Goal: Task Accomplishment & Management: Use online tool/utility

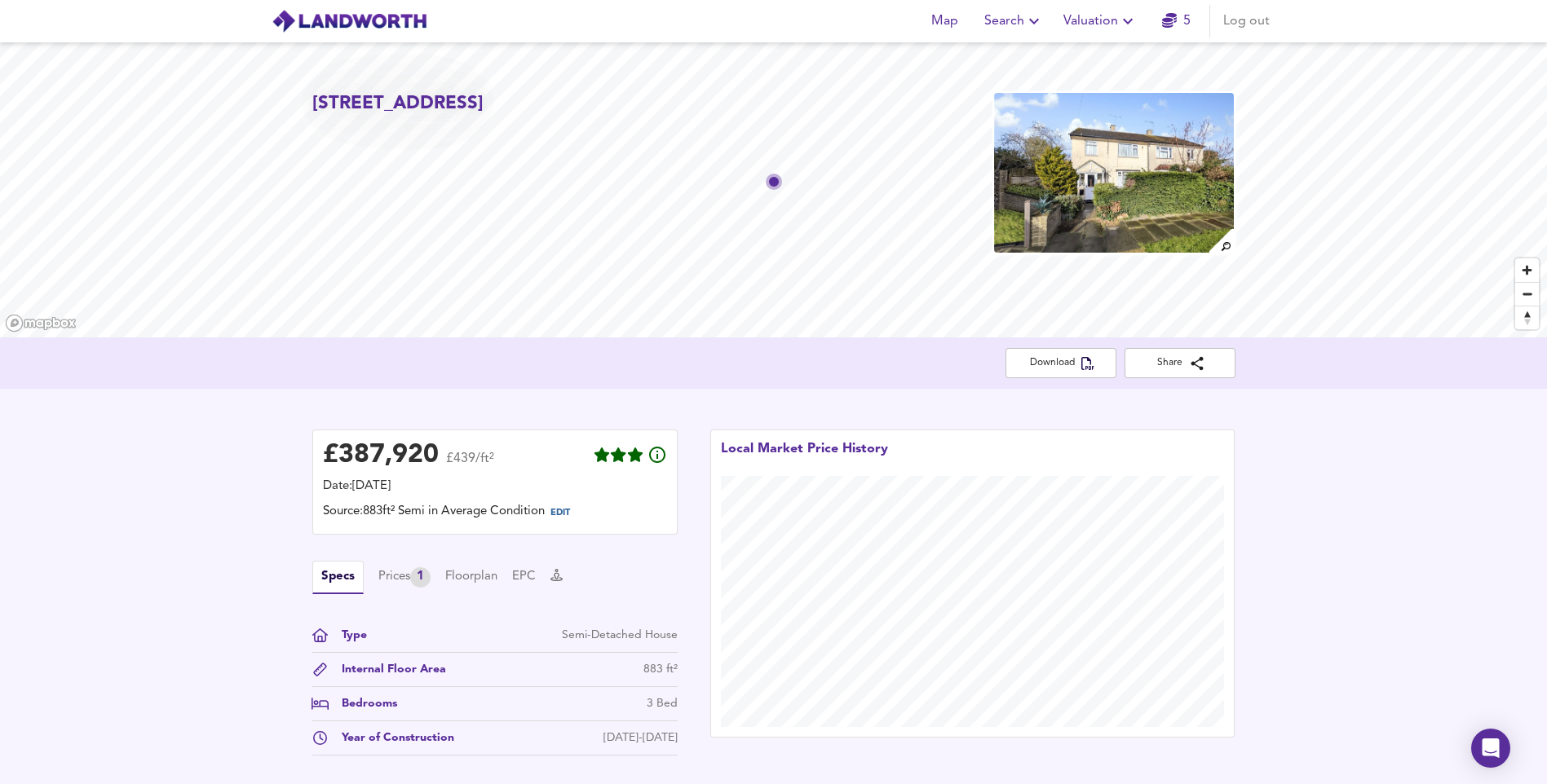
click at [1134, 17] on icon "button" at bounding box center [1127, 21] width 19 height 19
click at [1117, 65] on li "New Valuation Report" at bounding box center [1100, 58] width 195 height 29
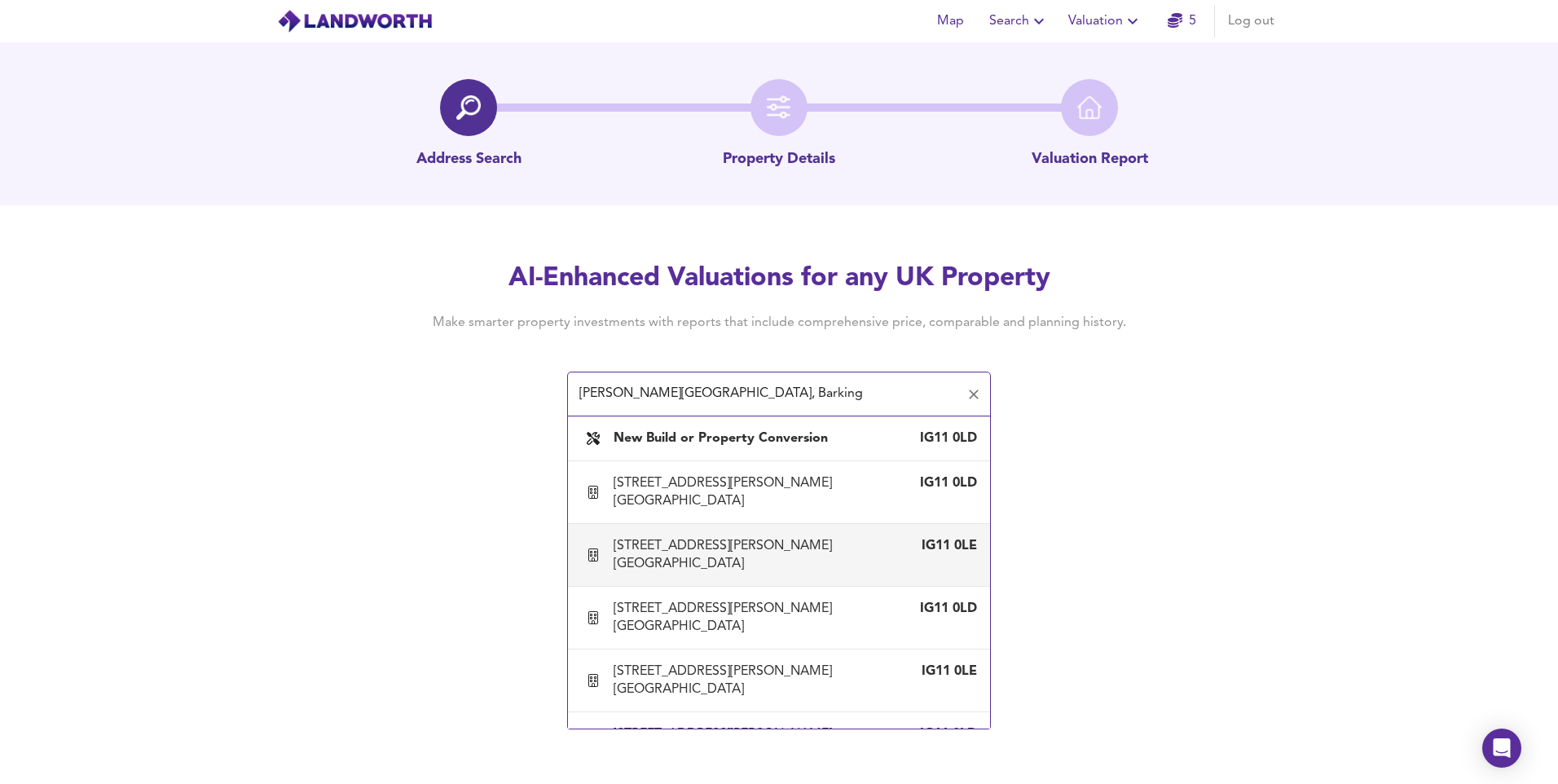
click at [714, 562] on div "[STREET_ADDRESS][PERSON_NAME] [GEOGRAPHIC_DATA]" at bounding box center [762, 554] width 298 height 36
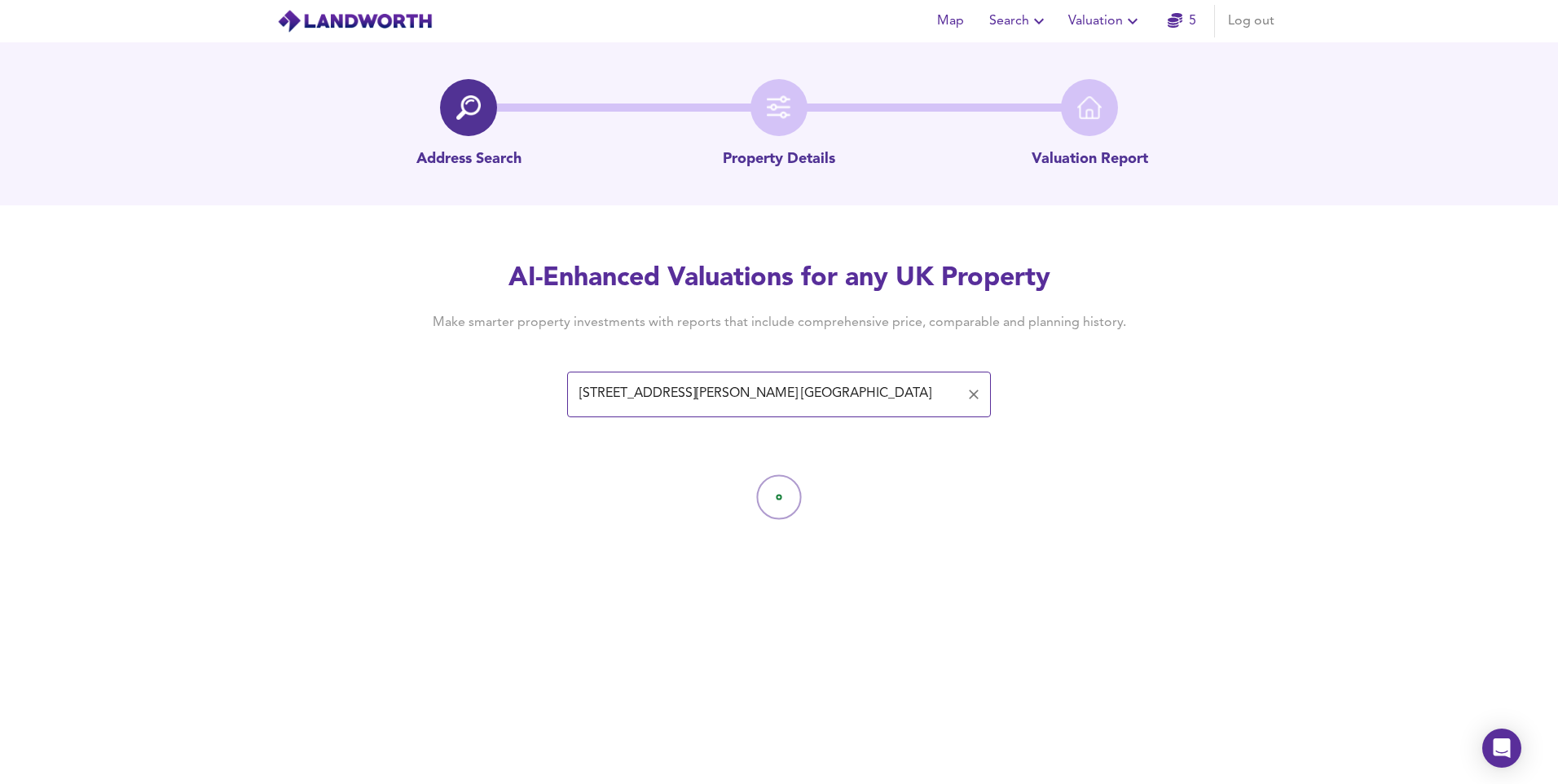
type input "[STREET_ADDRESS][PERSON_NAME] [GEOGRAPHIC_DATA]"
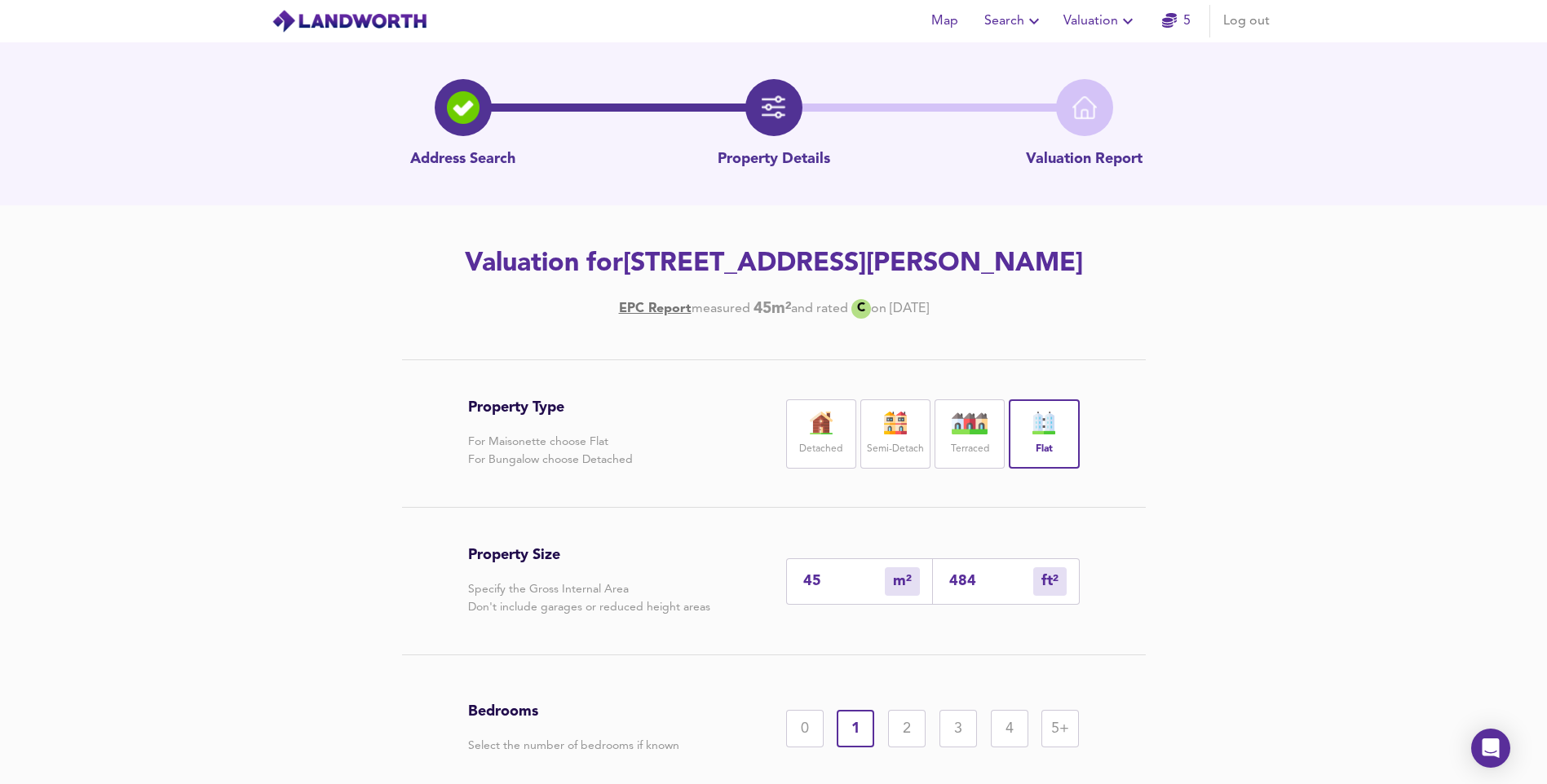
click at [829, 590] on input "45" at bounding box center [844, 581] width 82 height 17
type input "4"
type input "43"
type input "48"
type input "517"
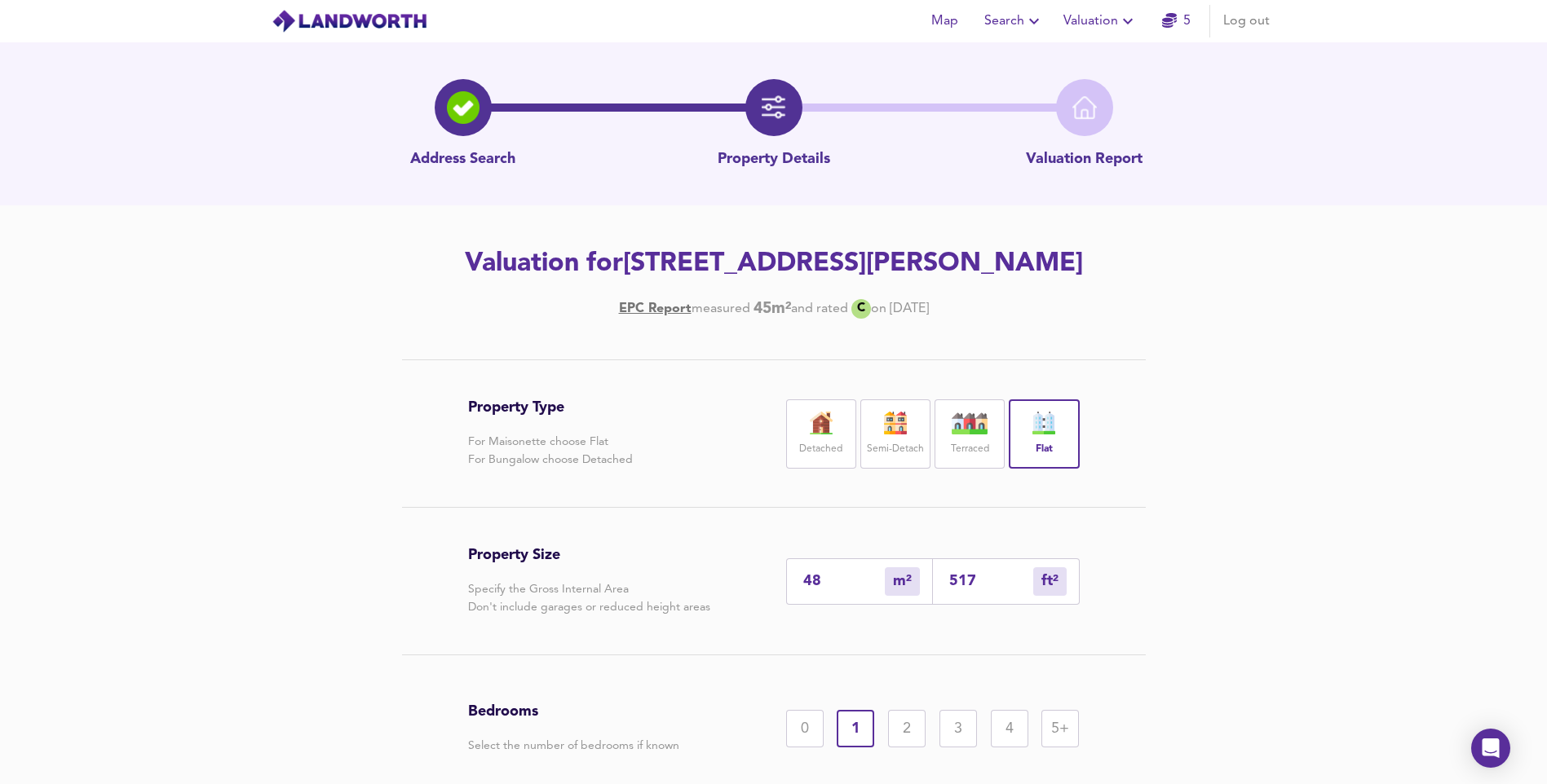
type input "48"
click at [1266, 592] on div "Property Type For Maisonette choose Flat For Bungalow choose Detached Detached …" at bounding box center [774, 646] width 1547 height 574
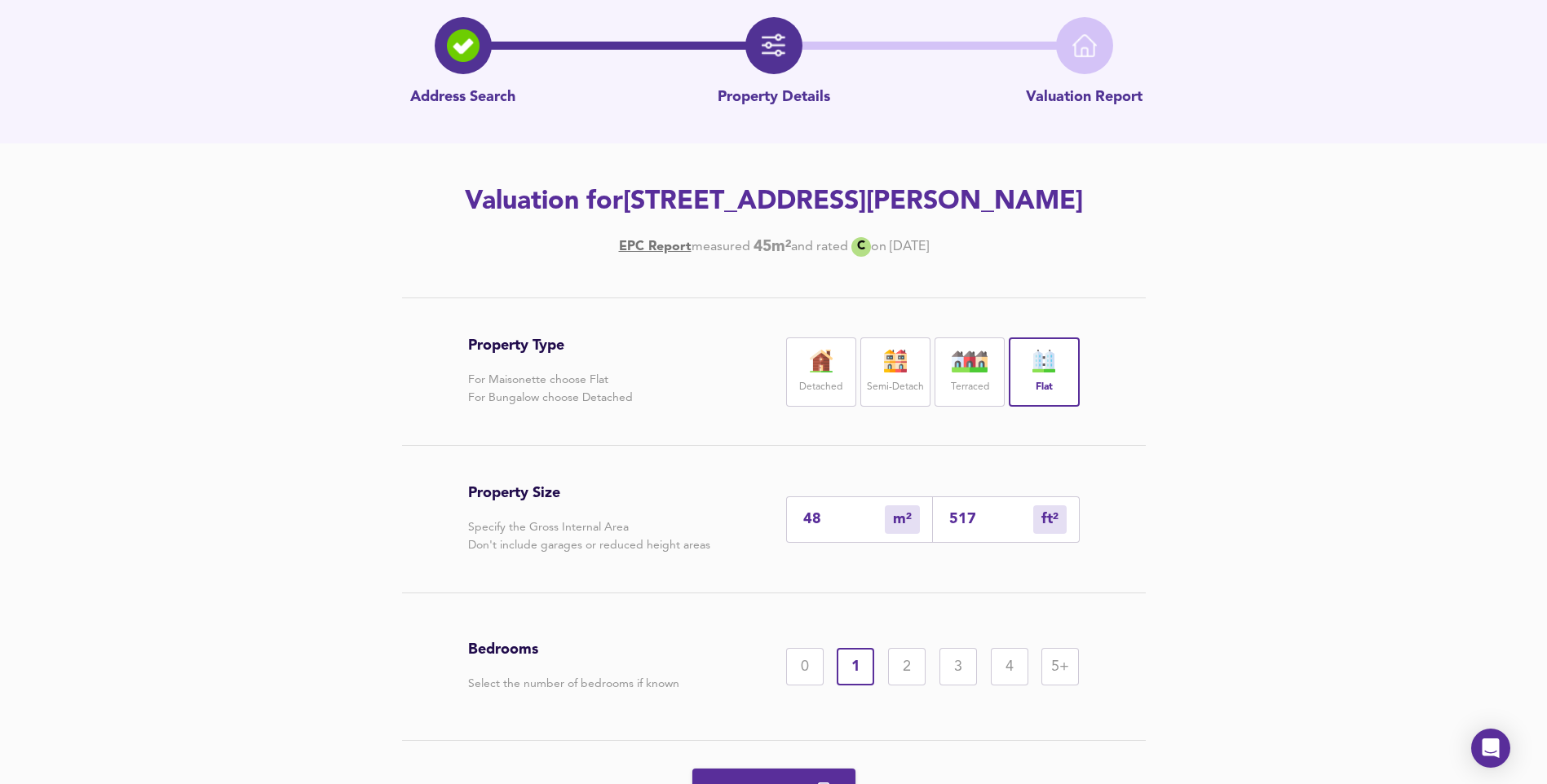
scroll to position [163, 0]
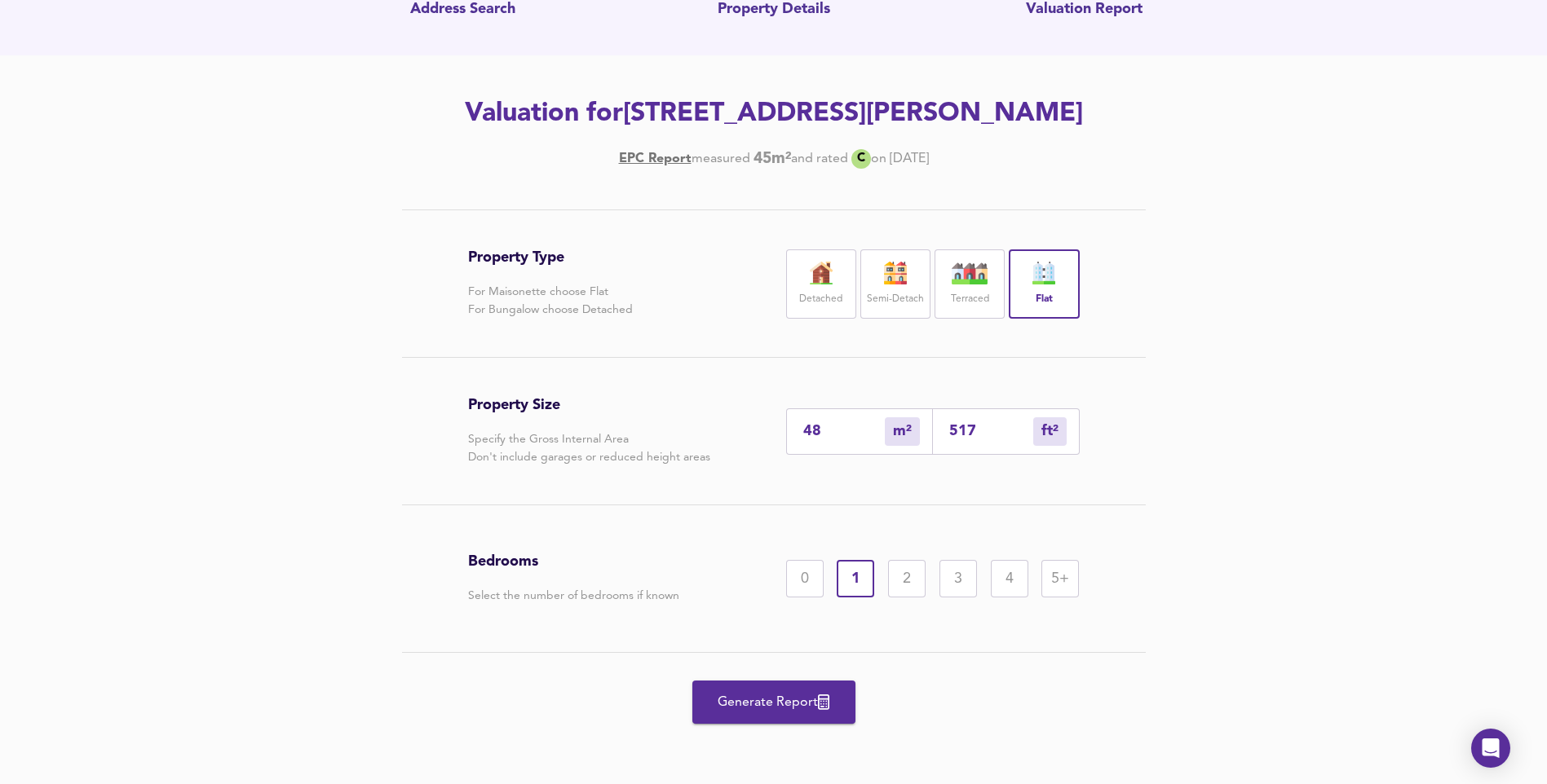
click at [743, 714] on span "Generate Report" at bounding box center [774, 702] width 130 height 23
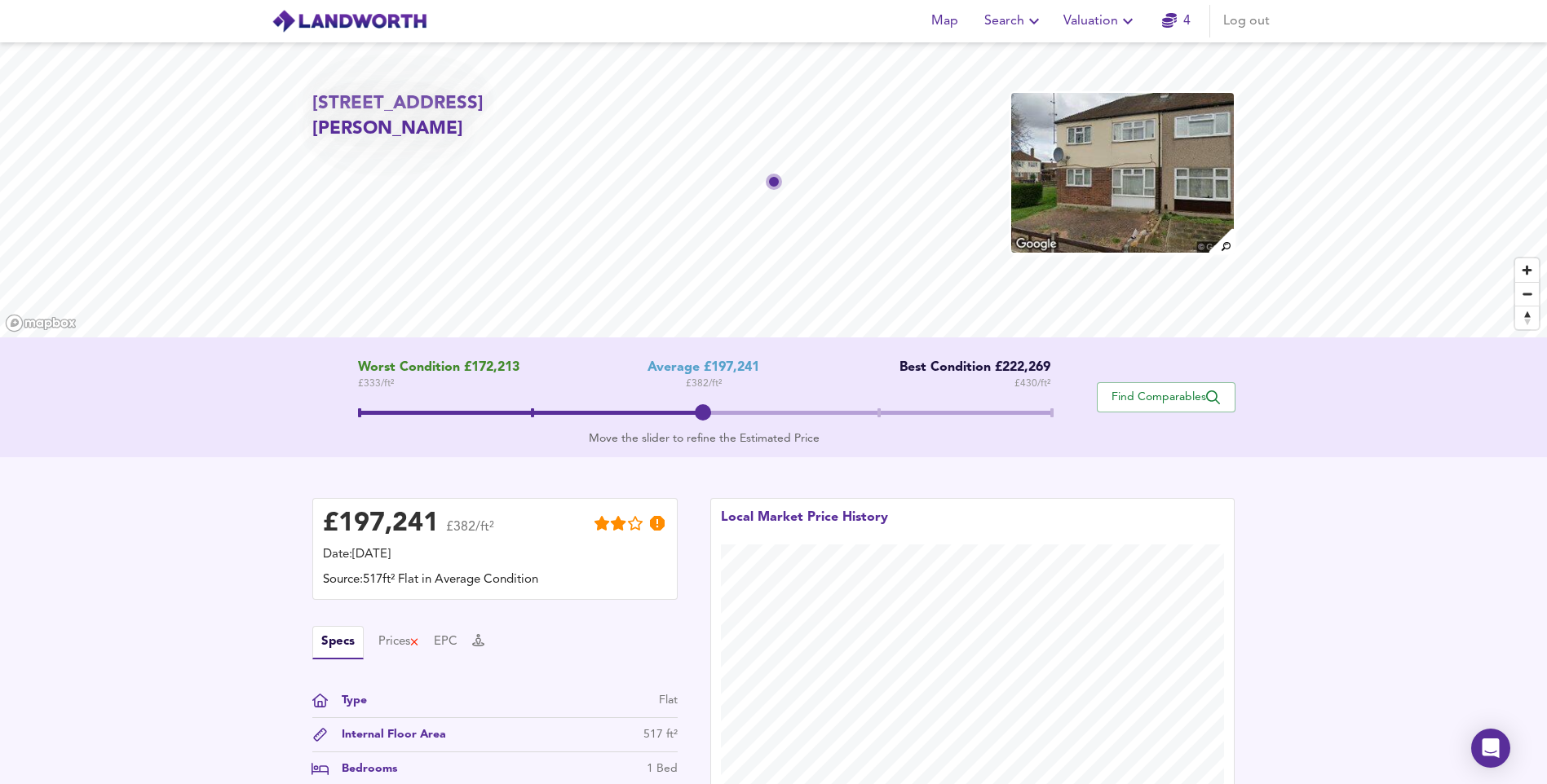
click at [1103, 17] on span "Valuation" at bounding box center [1100, 21] width 74 height 23
click at [1096, 57] on li "New Valuation Report" at bounding box center [1100, 58] width 195 height 29
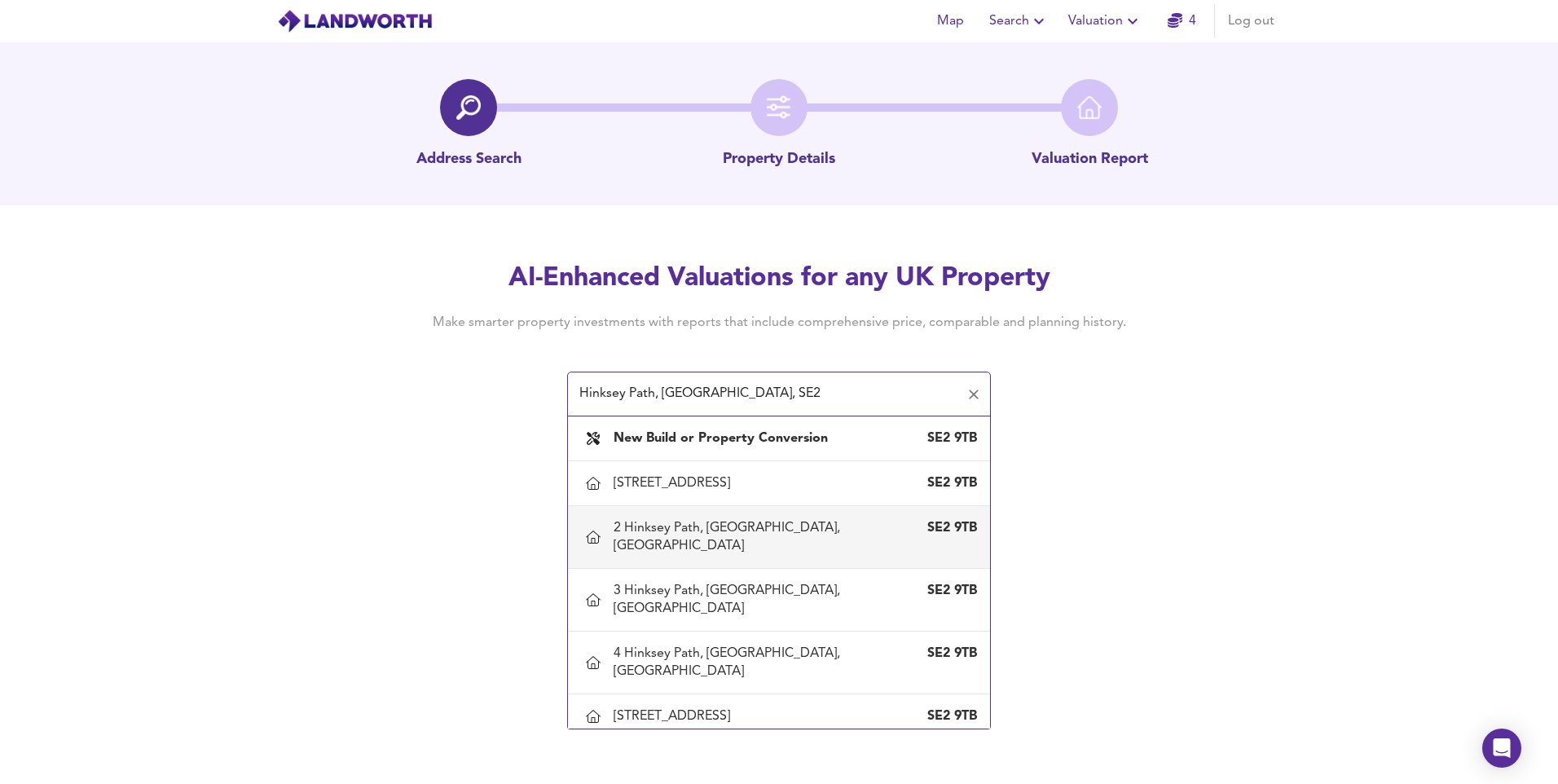
click at [644, 531] on div "2 Hinksey Path, London, Bexley" at bounding box center [762, 537] width 298 height 36
type input "2 Hinksey Path, London, Bexley"
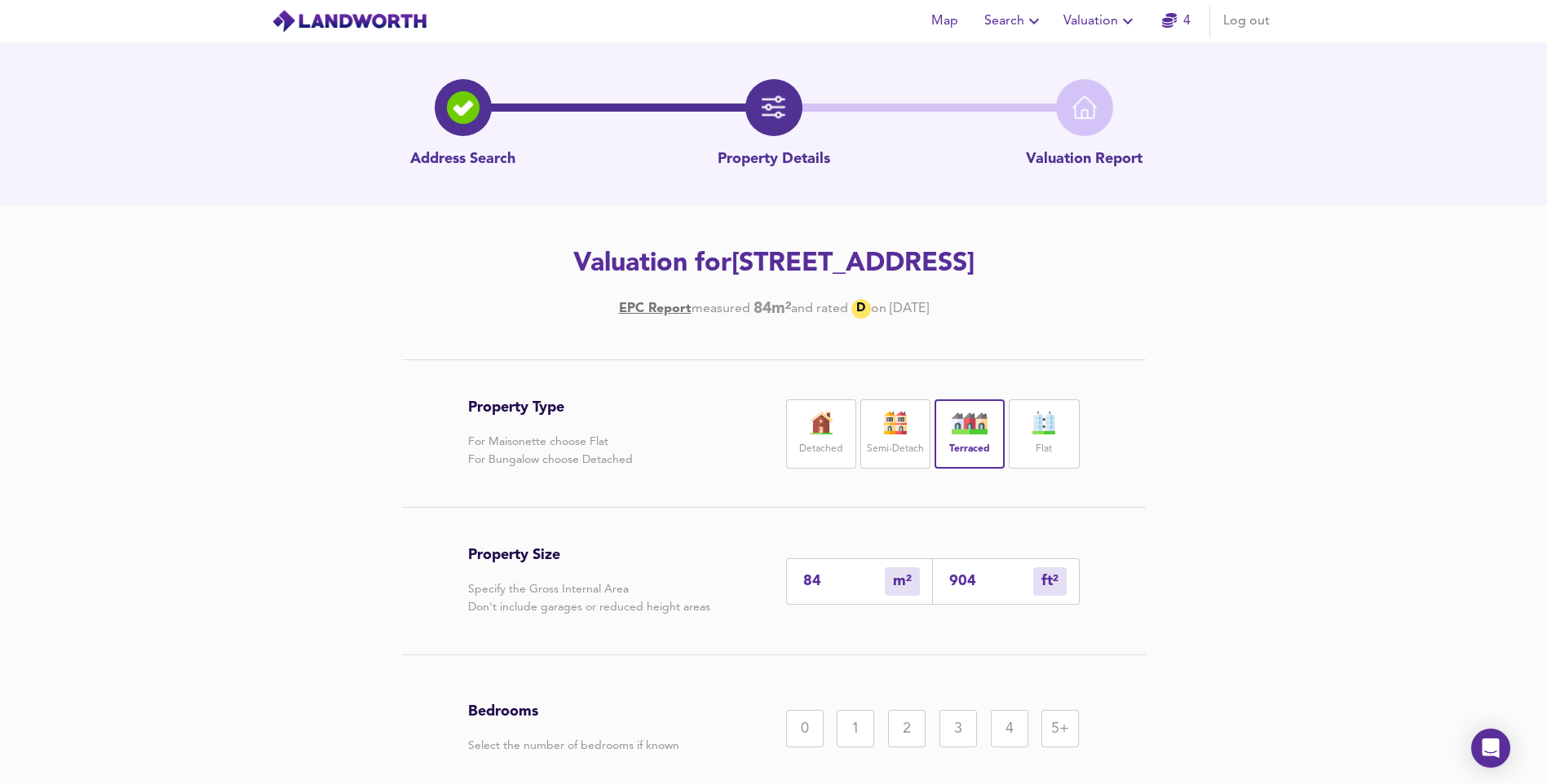
click at [842, 577] on input "84" at bounding box center [844, 581] width 82 height 17
type input "8"
type input "86"
type input "9"
type input "97"
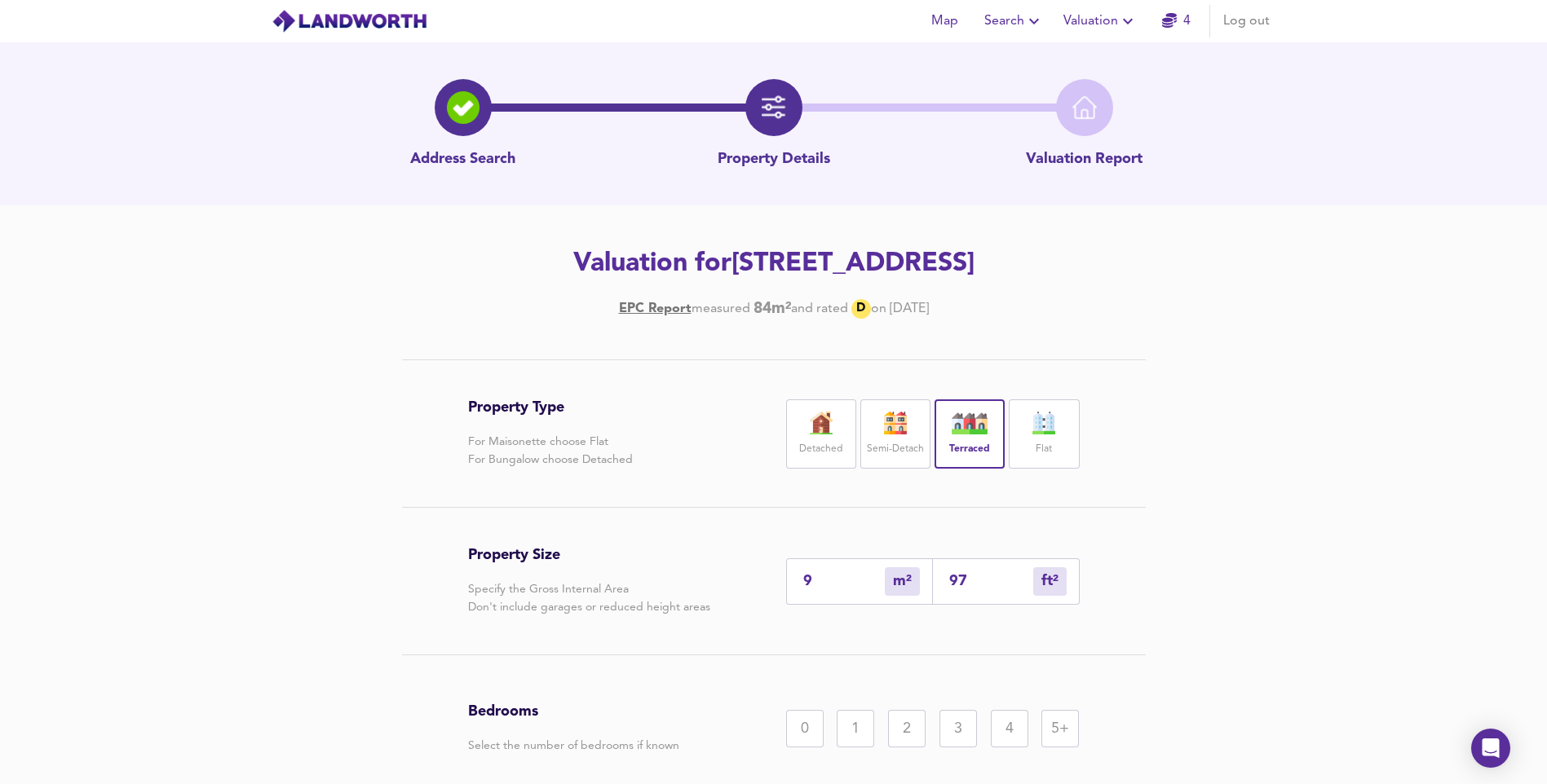
type input "90"
type input "969"
type input "90.7"
type input "976"
type input "90.7"
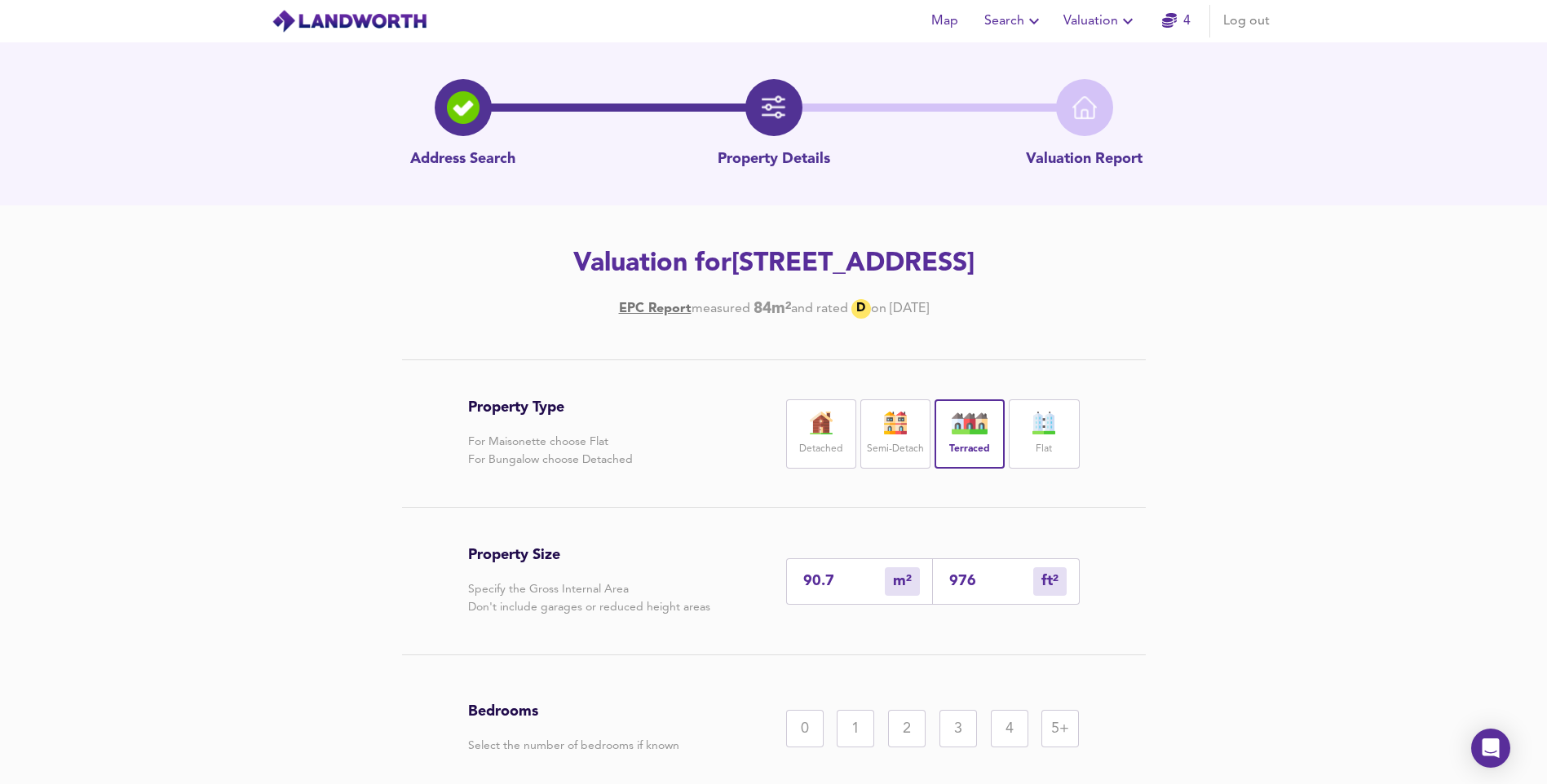
click at [959, 733] on div "3" at bounding box center [957, 728] width 38 height 38
click at [1277, 529] on div "Property Type For Maisonette choose Flat For Bungalow choose Detached Detached …" at bounding box center [774, 646] width 1547 height 574
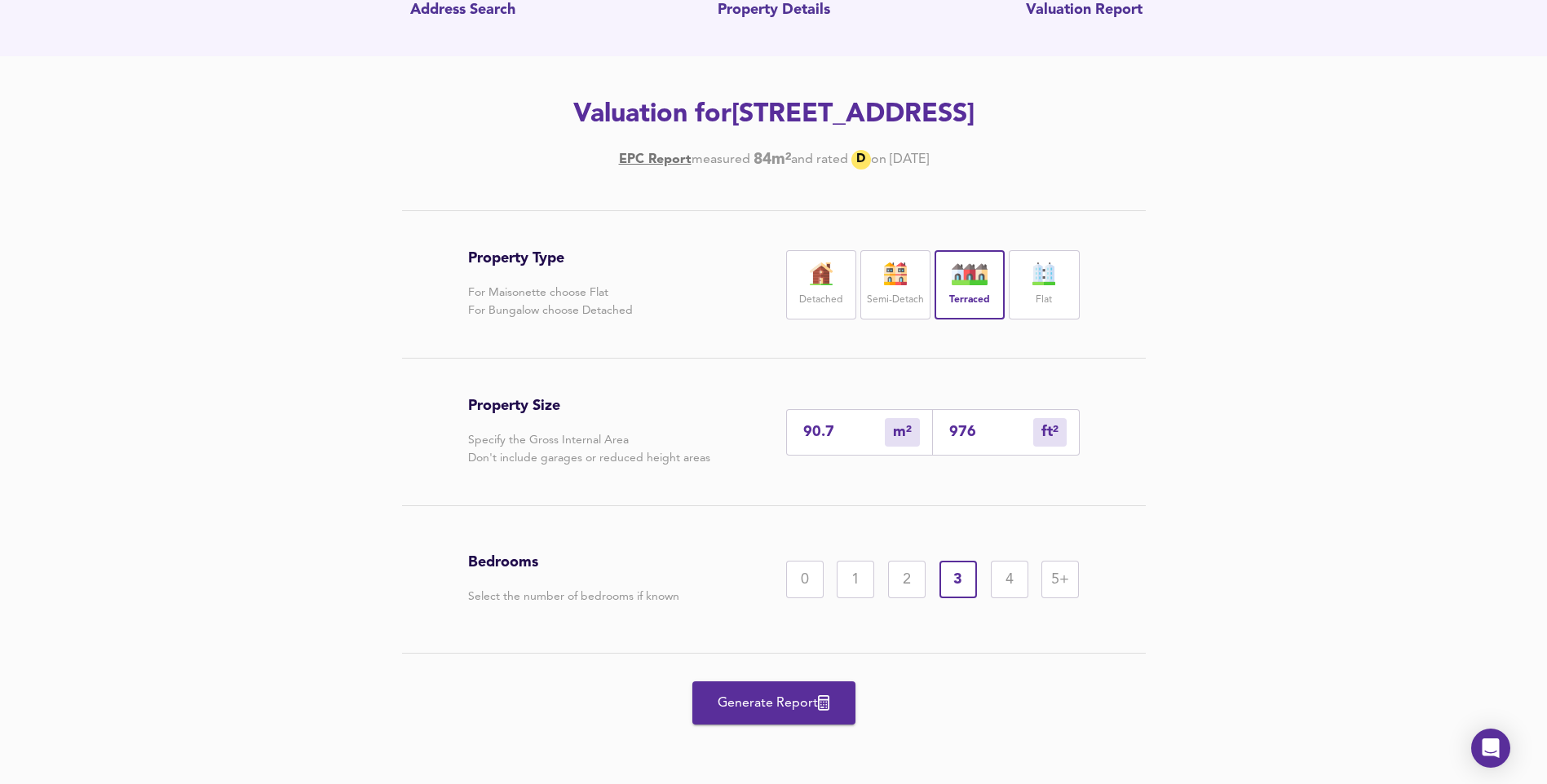
scroll to position [150, 0]
click at [807, 705] on span "Generate Report" at bounding box center [774, 702] width 130 height 23
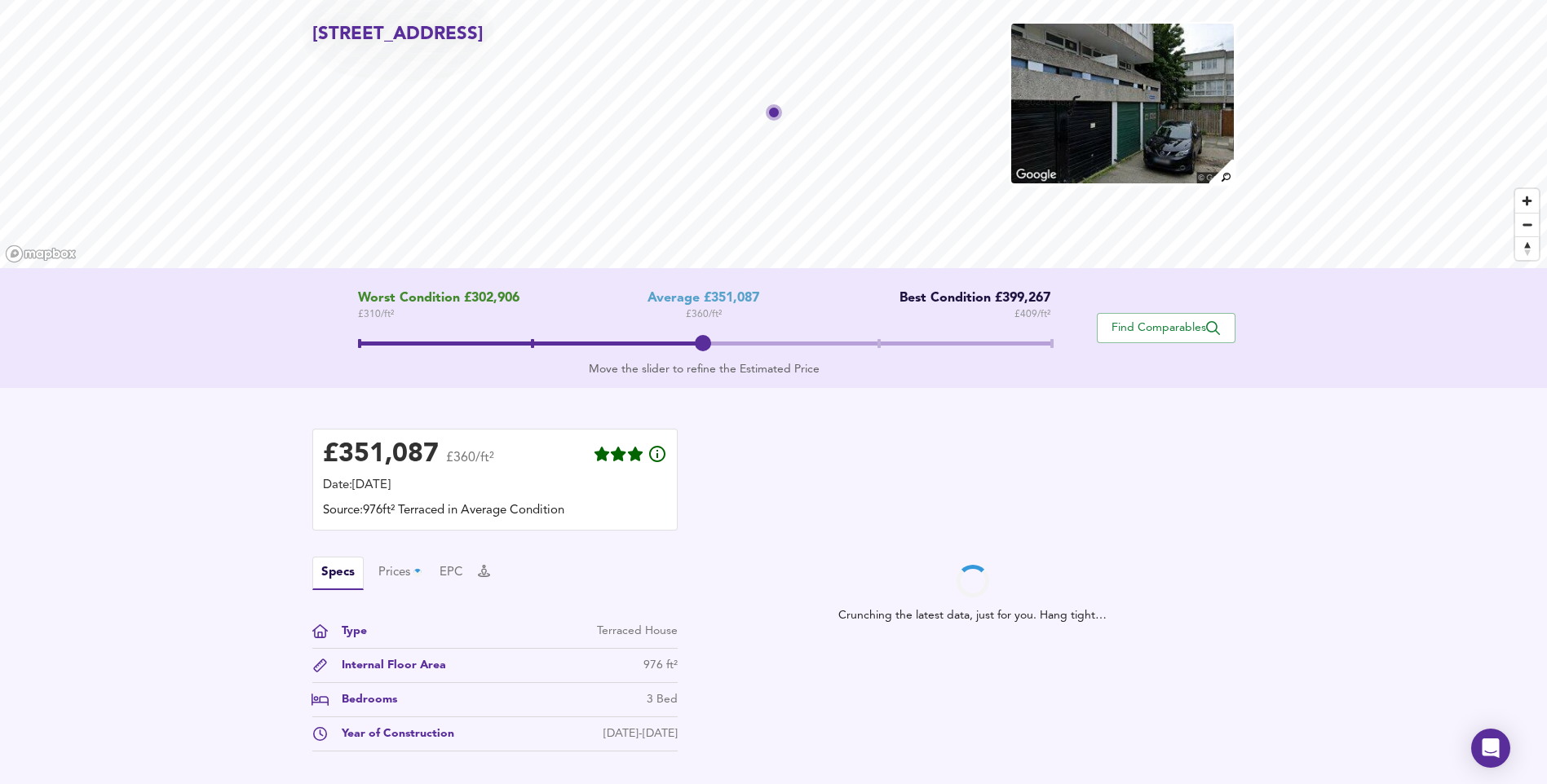
scroll to position [261, 0]
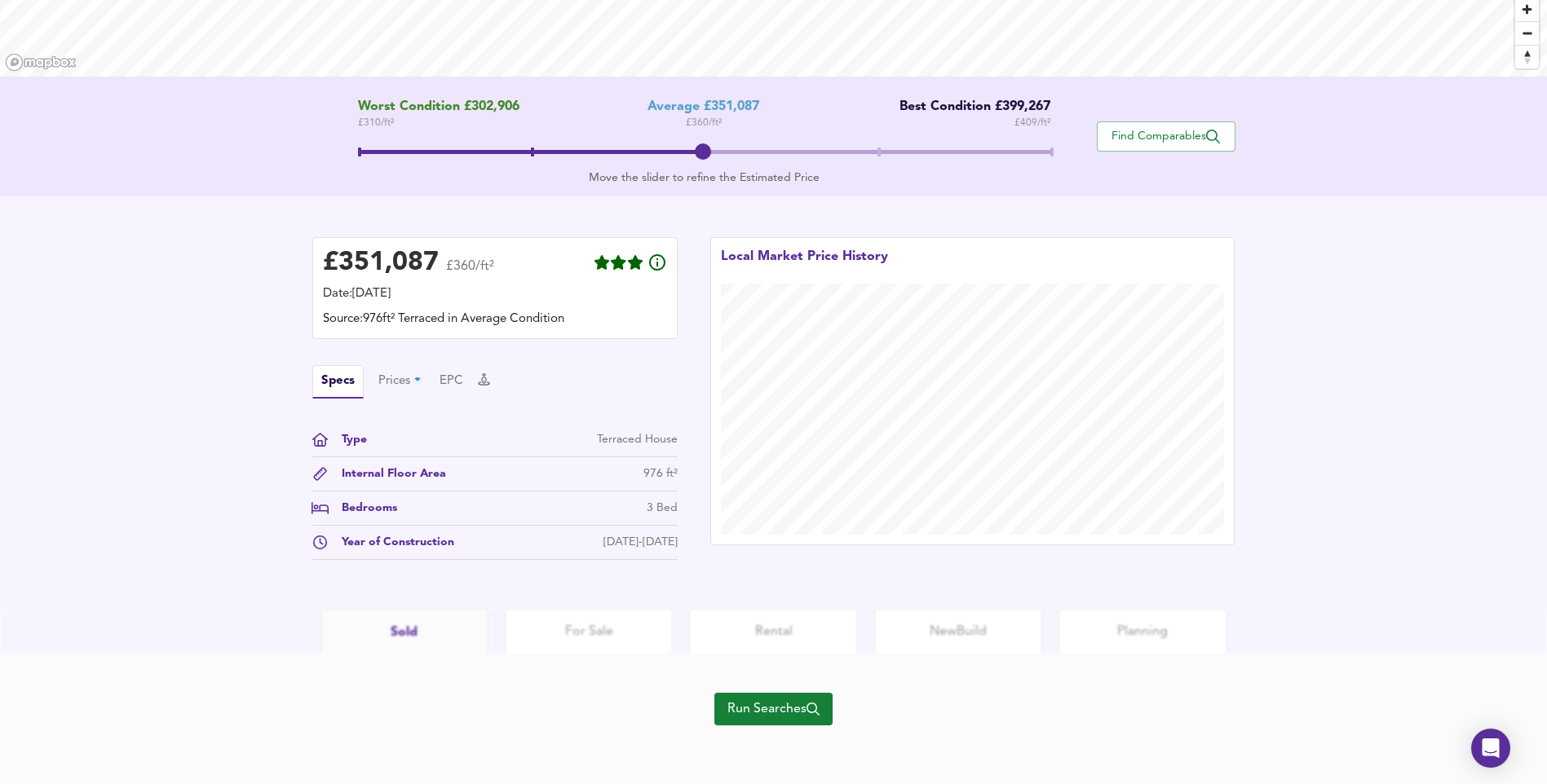
click at [784, 709] on span "Run Searches" at bounding box center [774, 708] width 92 height 23
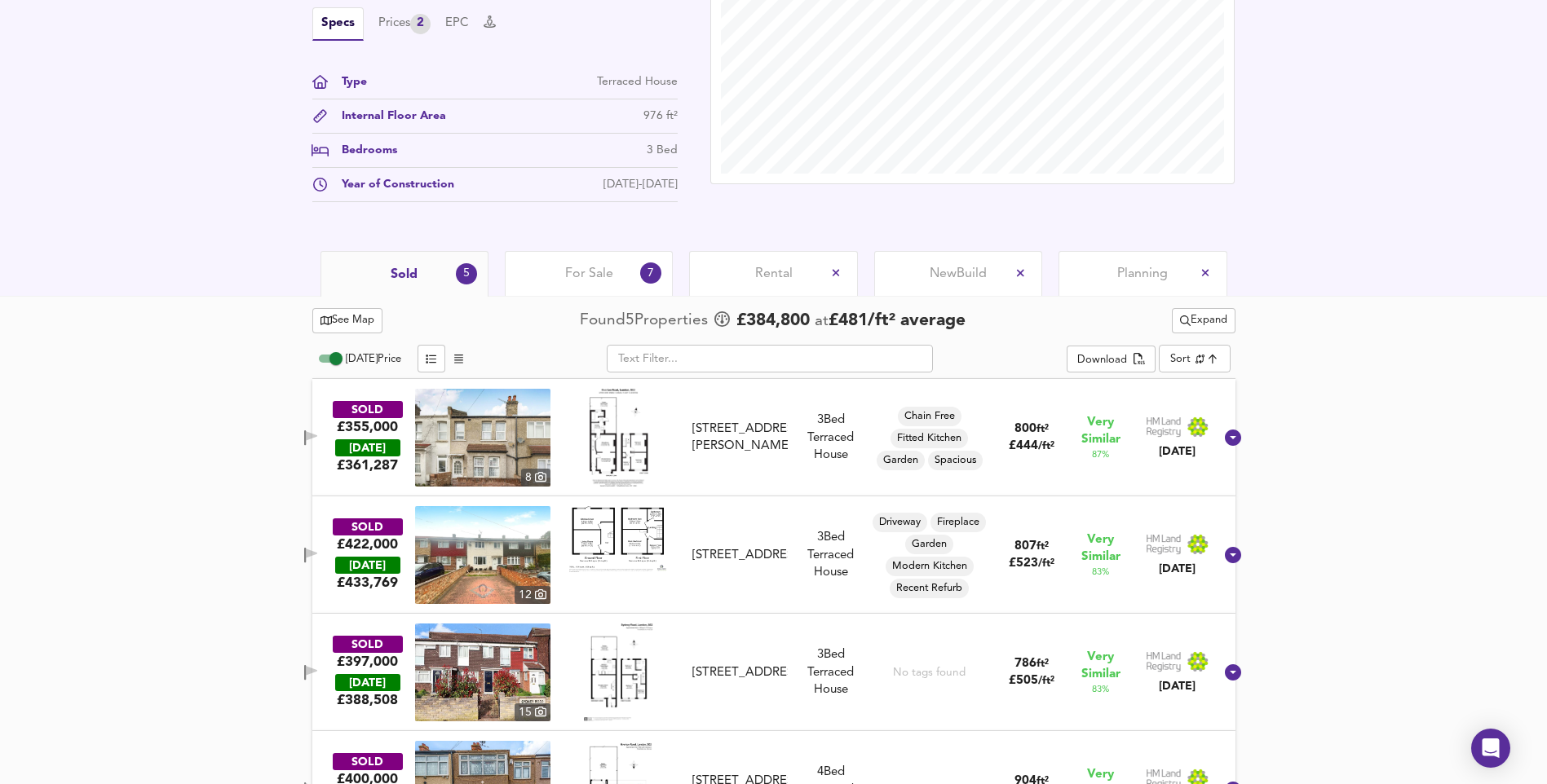
scroll to position [499, 0]
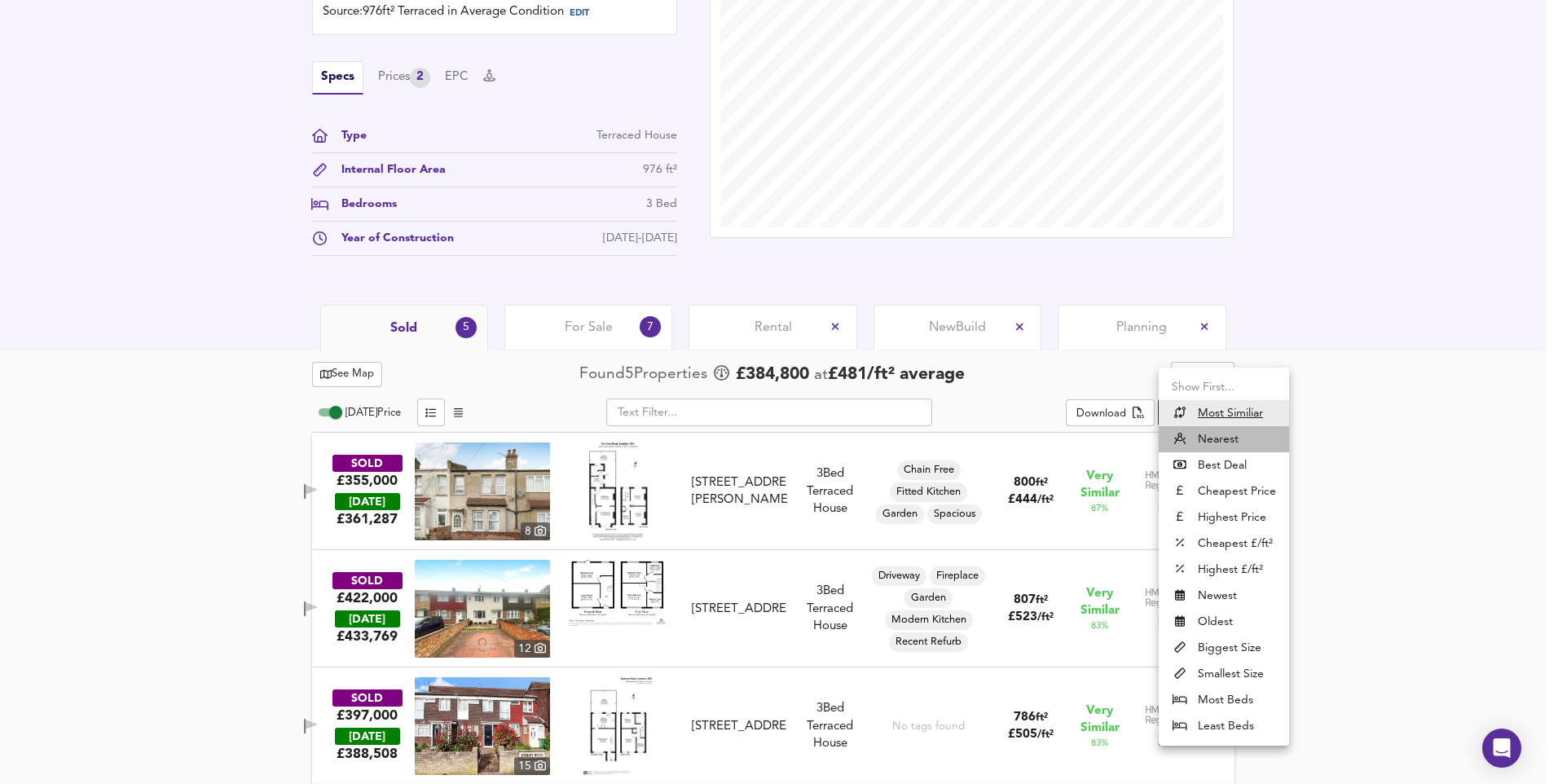
click at [1223, 448] on li "Nearest" at bounding box center [1224, 438] width 130 height 26
type input "distancetocenter"
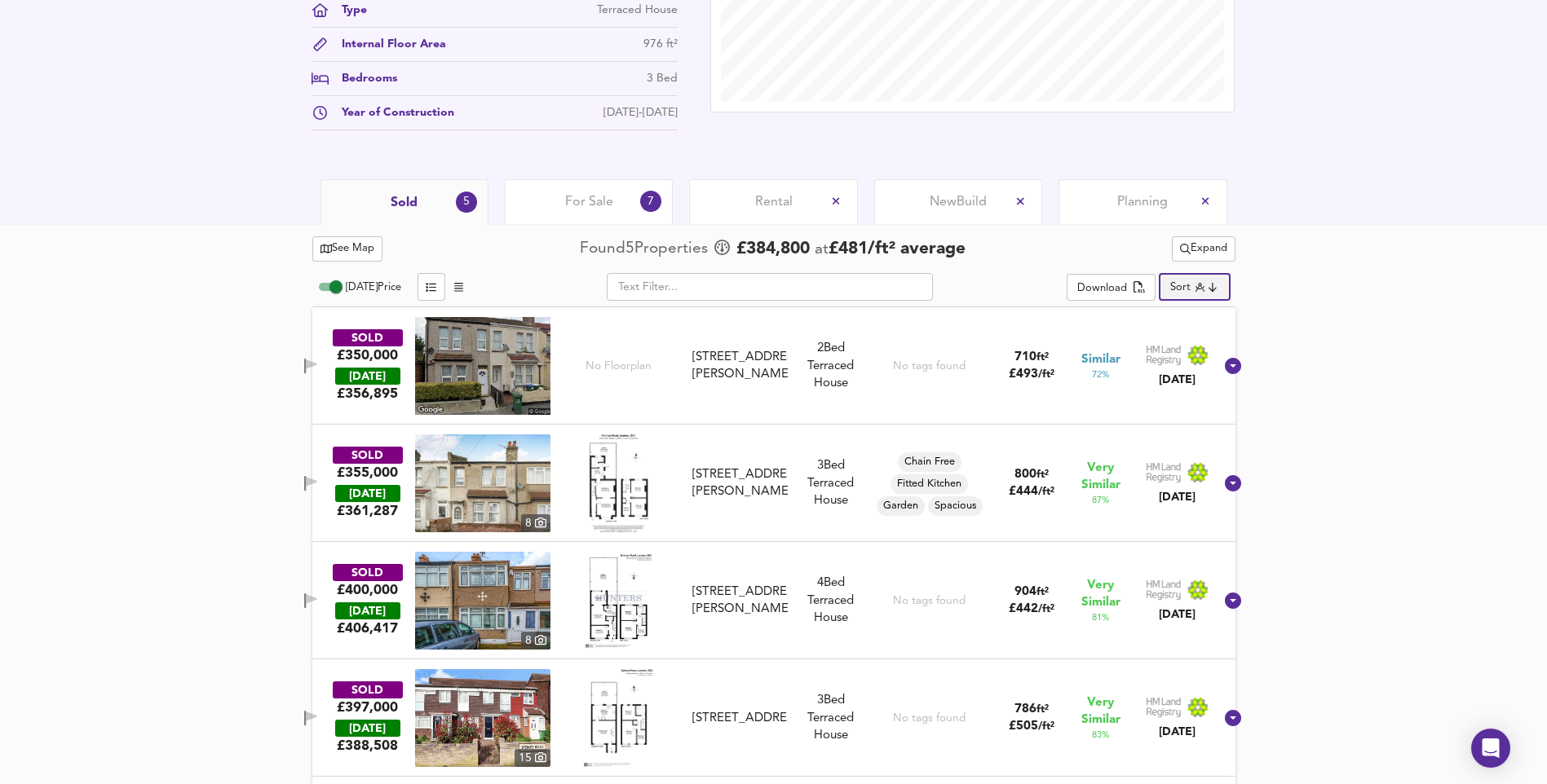
scroll to position [663, 0]
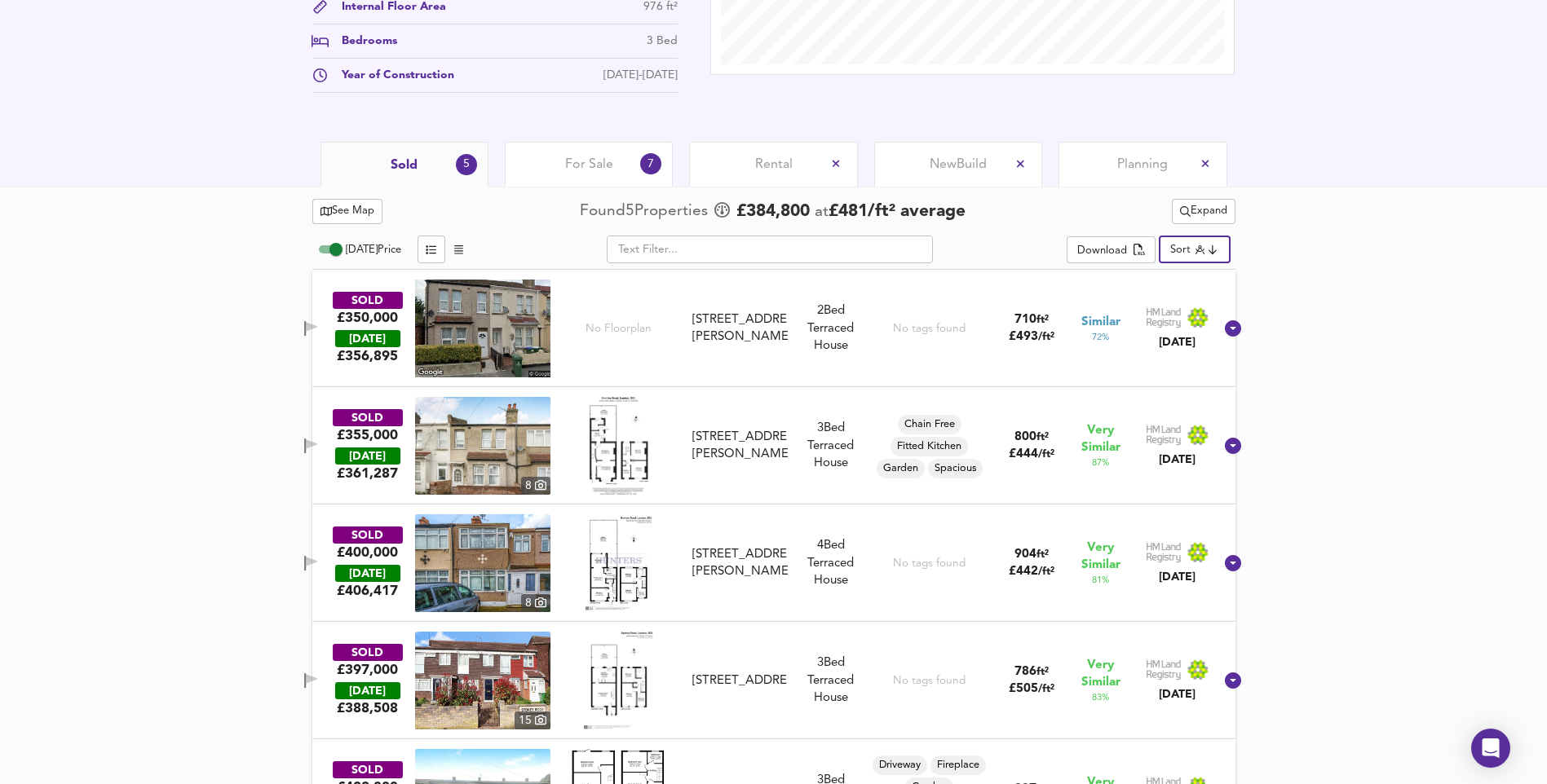
click at [583, 175] on div "For Sale 7" at bounding box center [588, 164] width 168 height 45
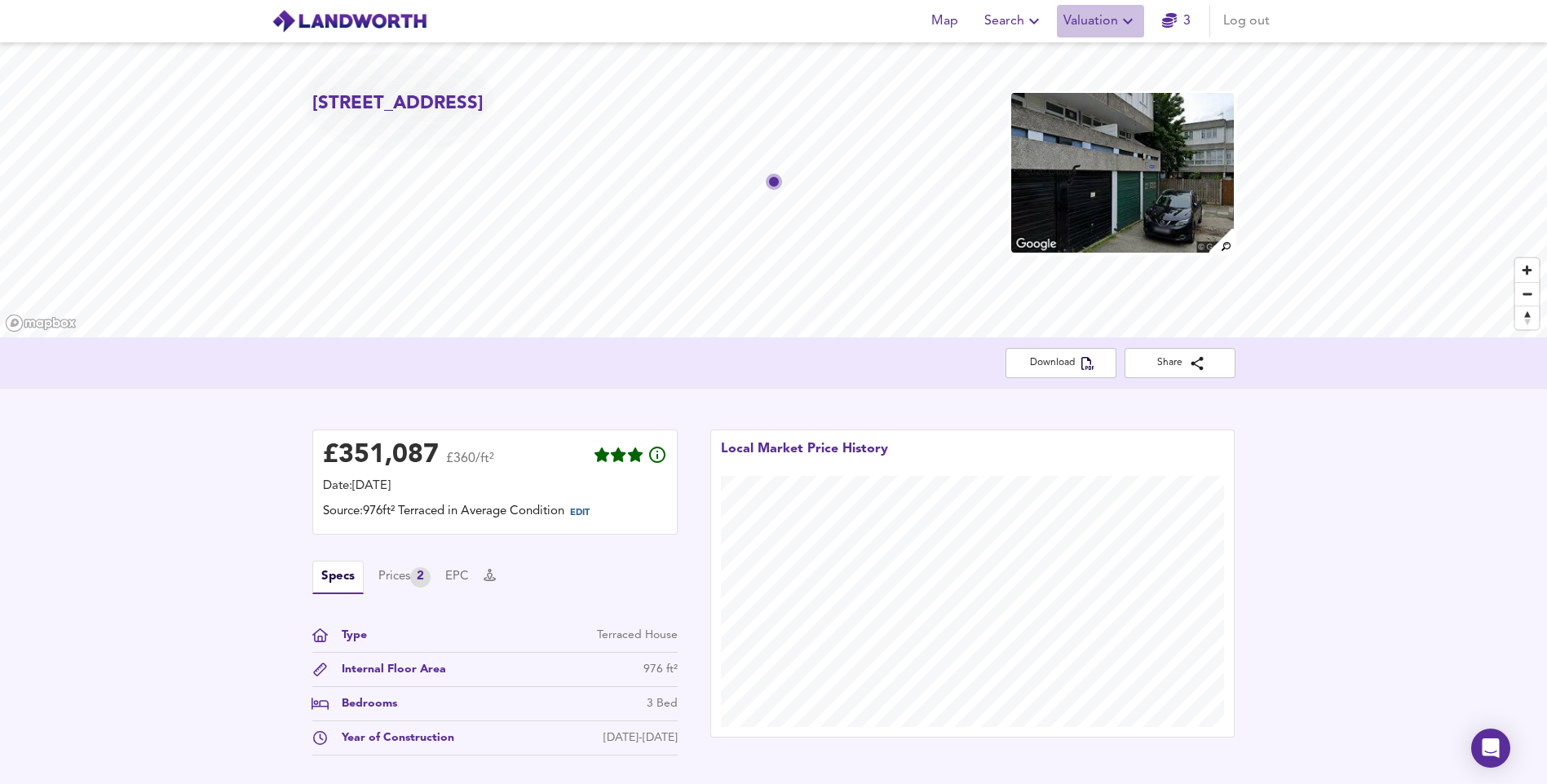
click at [1126, 26] on icon "button" at bounding box center [1127, 21] width 19 height 19
click at [1128, 57] on li "New Valuation Report" at bounding box center [1100, 58] width 195 height 29
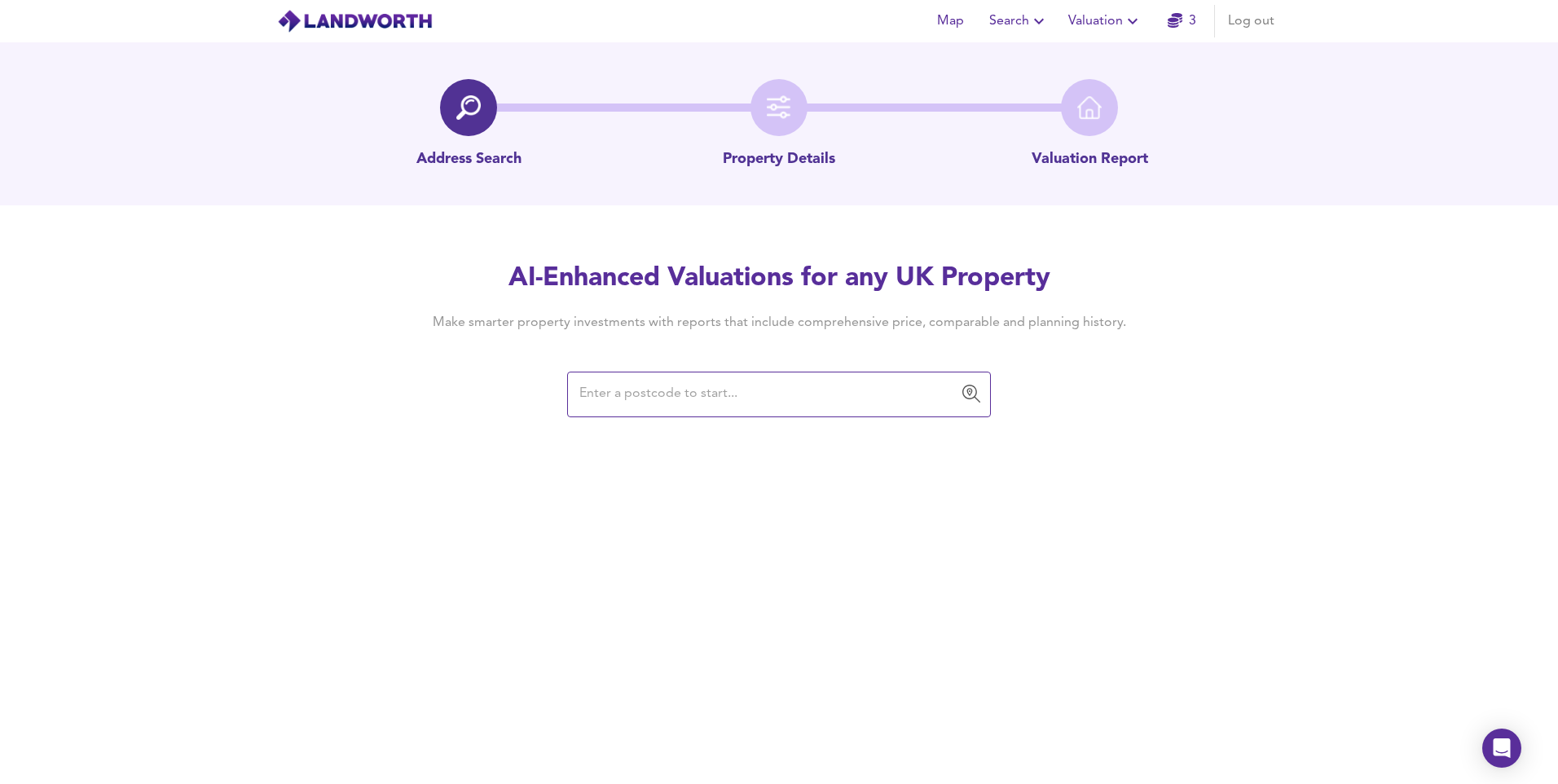
click at [724, 391] on input "text" at bounding box center [766, 394] width 385 height 31
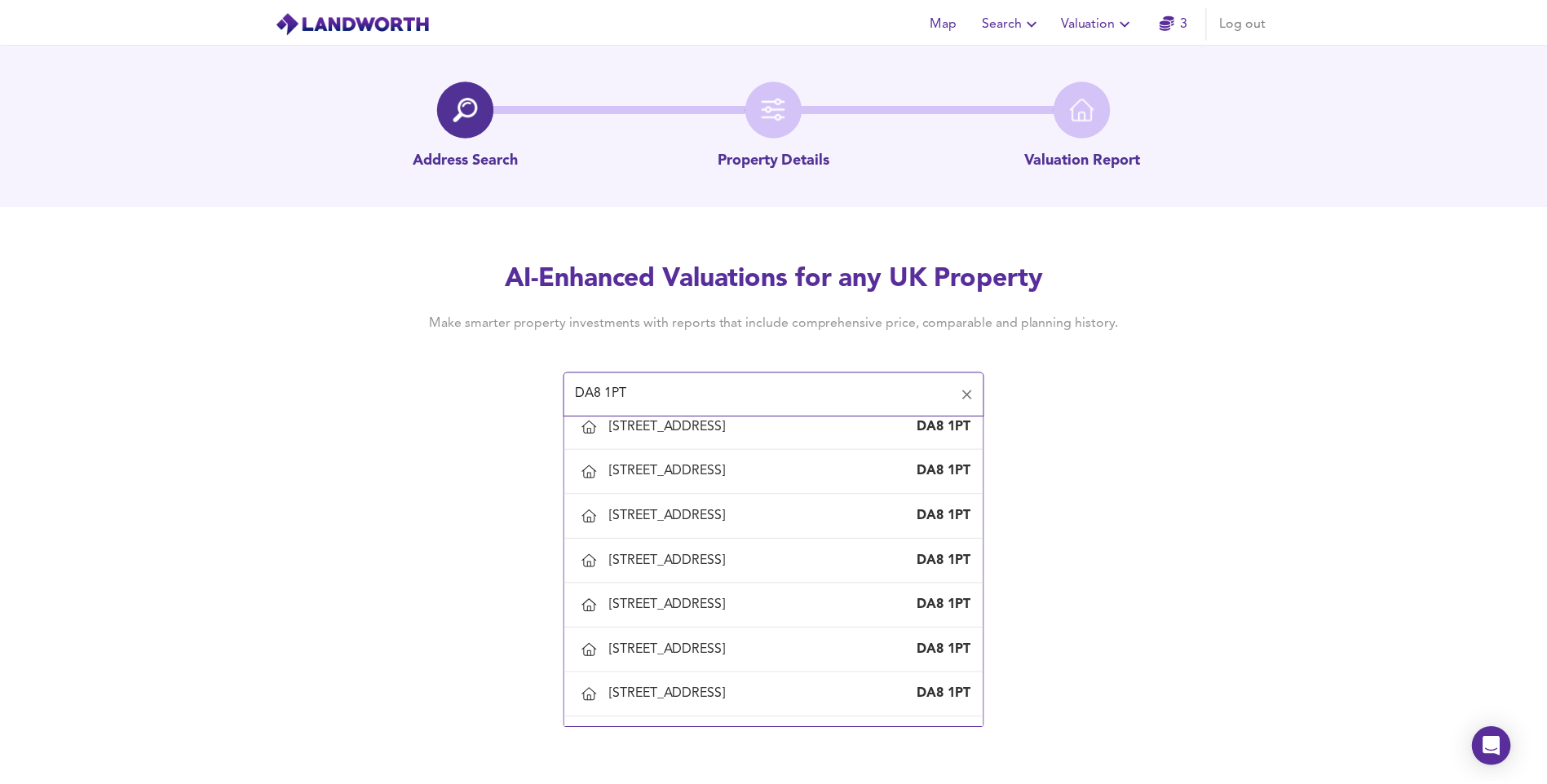
scroll to position [1712, 0]
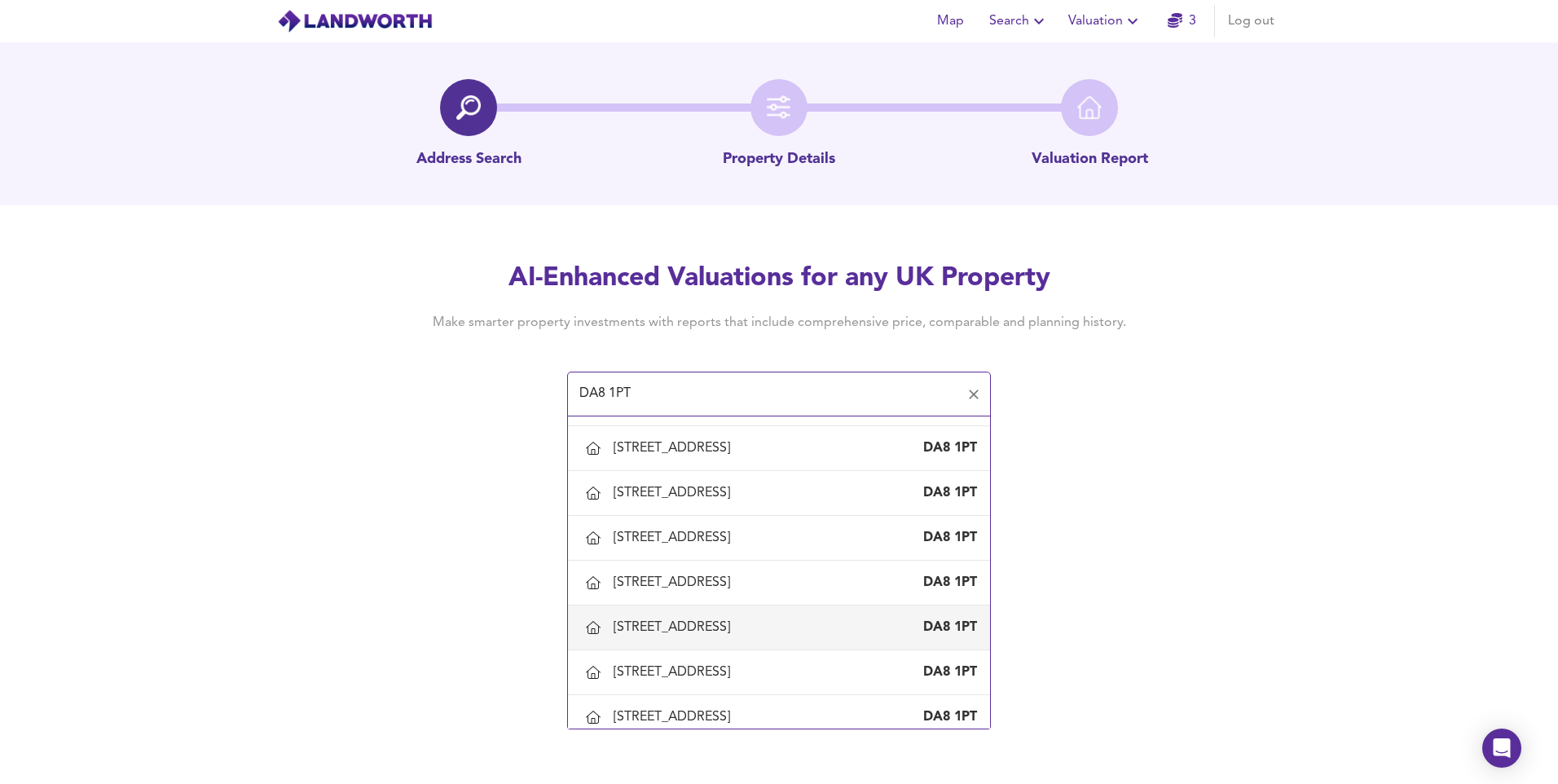
click at [653, 619] on div "21 Athol Road, Erith, Bexley" at bounding box center [675, 627] width 123 height 18
type input "21 Athol Road, Erith, Bexley"
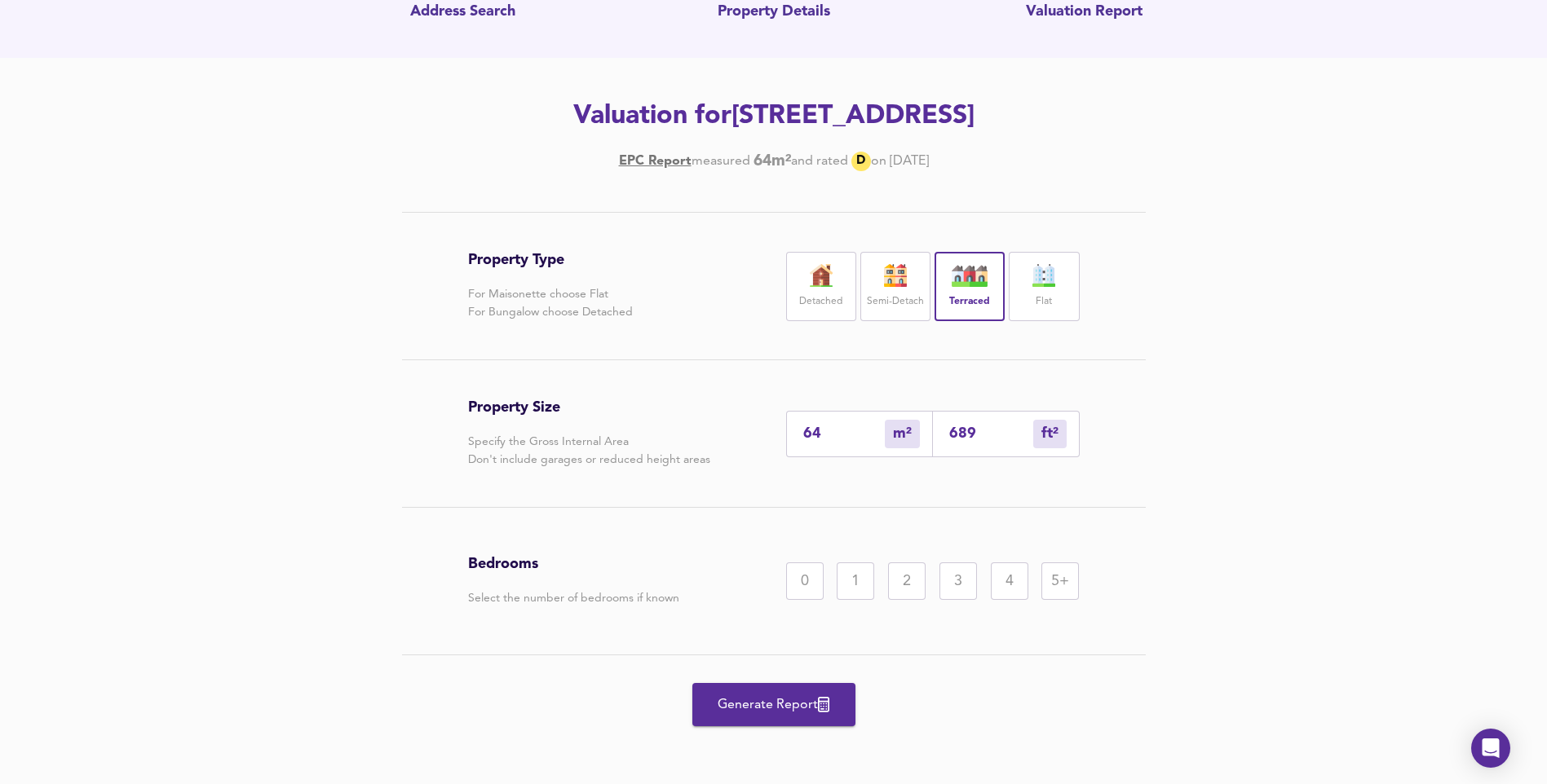
scroll to position [150, 0]
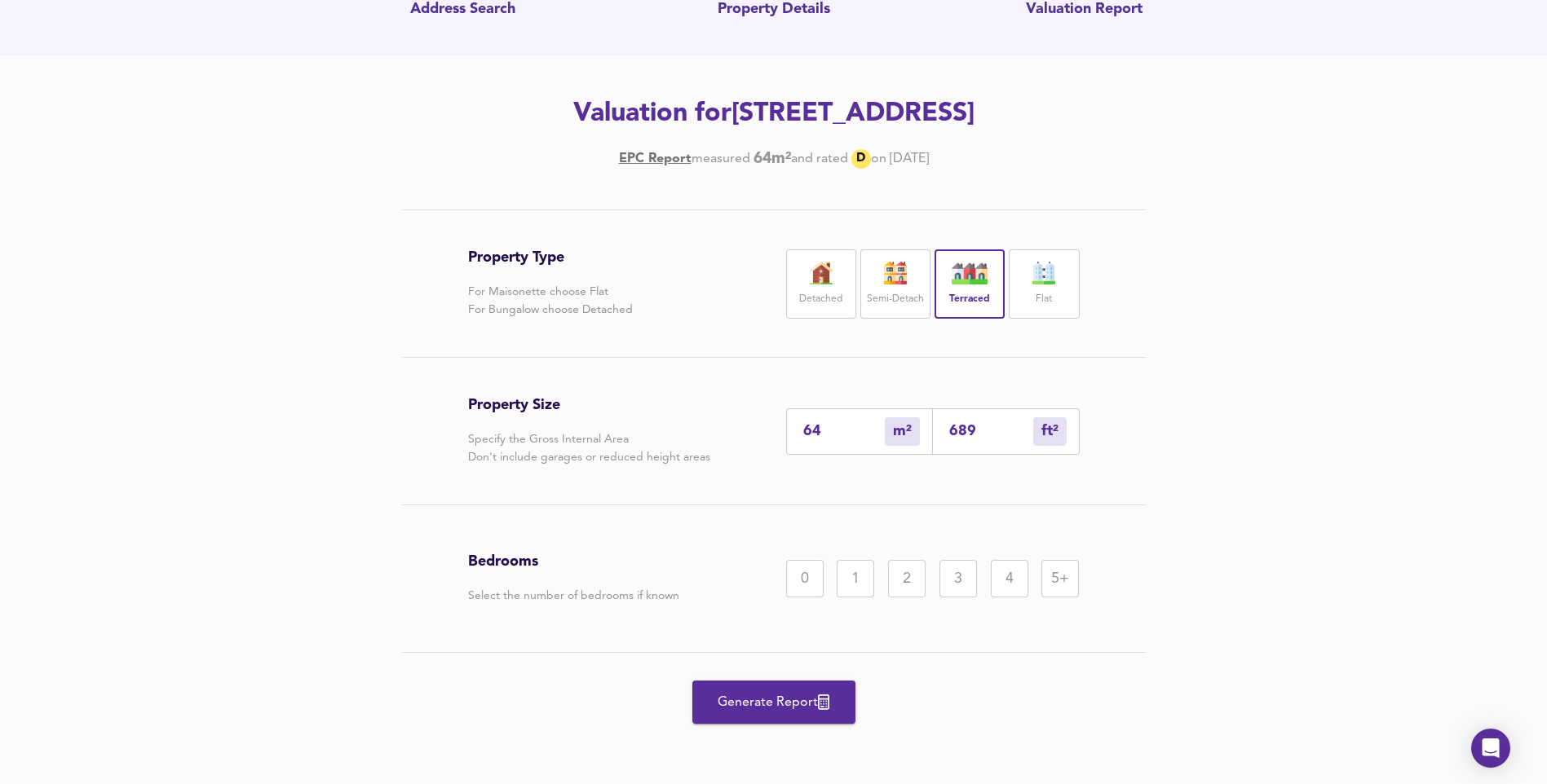
click at [917, 571] on div "2" at bounding box center [906, 579] width 38 height 38
click at [765, 705] on span "Generate Report" at bounding box center [774, 702] width 130 height 23
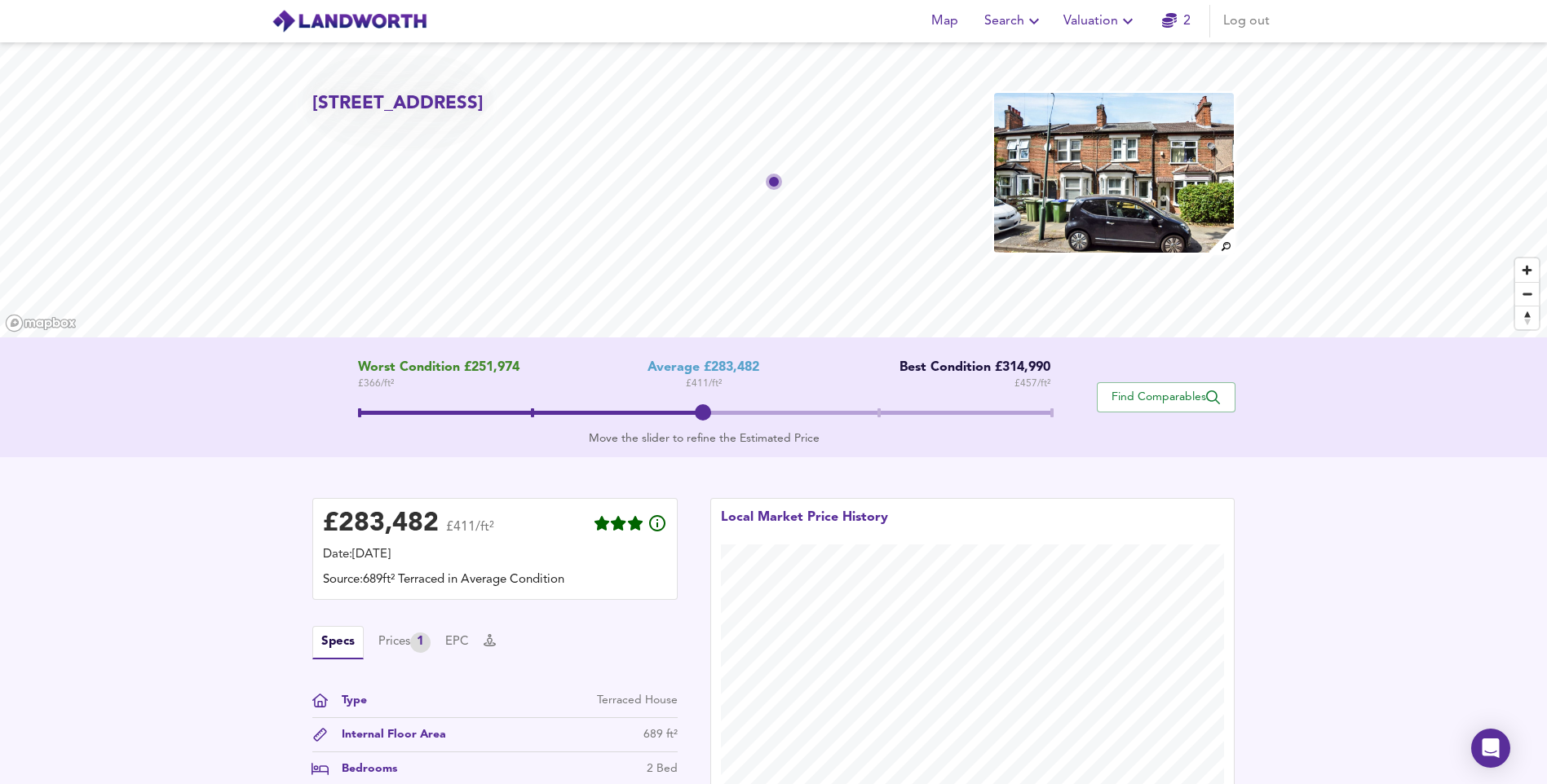
click at [1134, 33] on button "Valuation" at bounding box center [1100, 21] width 87 height 33
click at [1117, 65] on li "New Valuation Report" at bounding box center [1100, 58] width 195 height 29
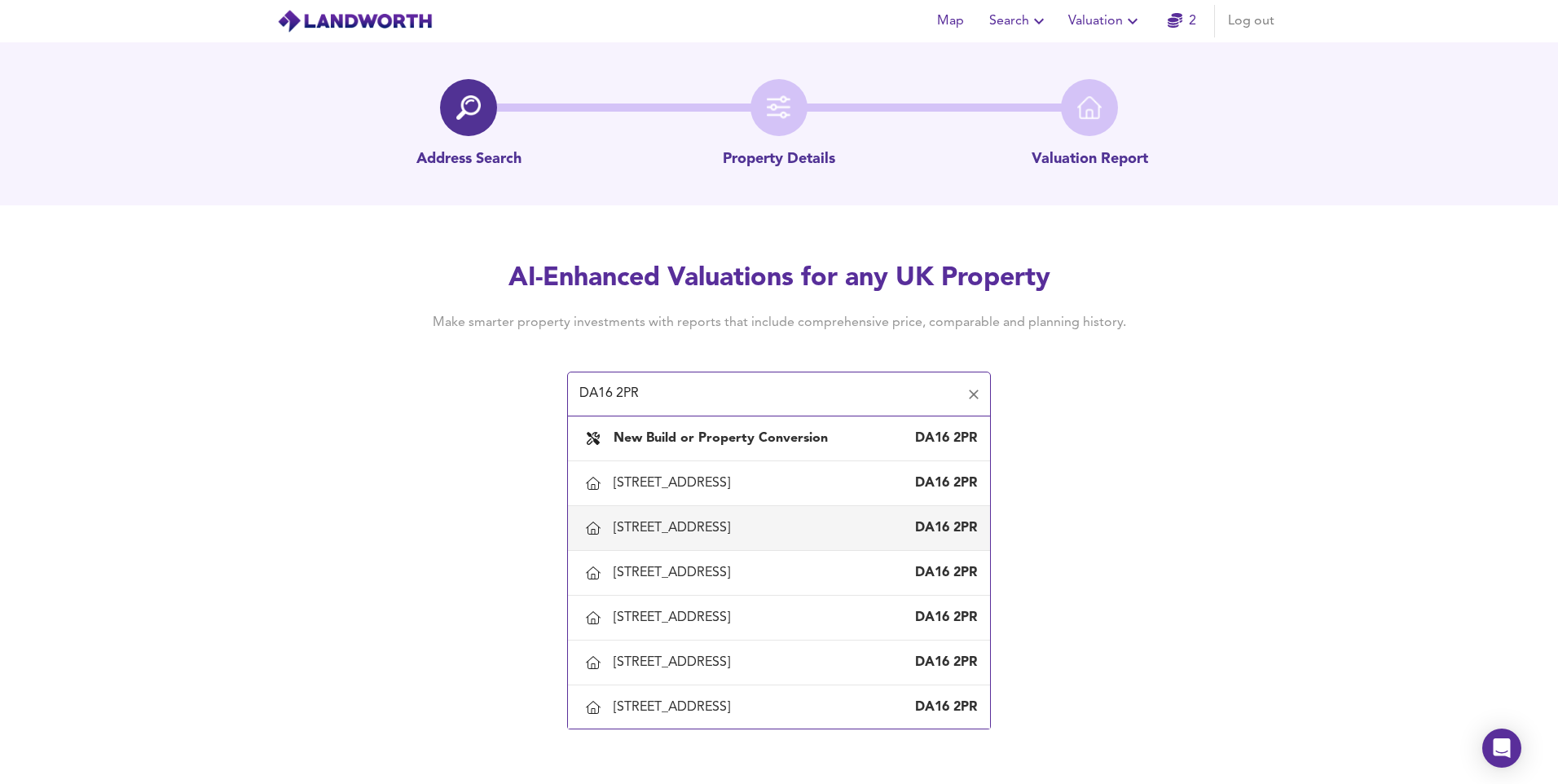
click at [648, 528] on div "2 Cornwall Avenue, Welling, Bexley" at bounding box center [675, 528] width 123 height 18
type input "2 Cornwall Avenue, Welling, Bexley"
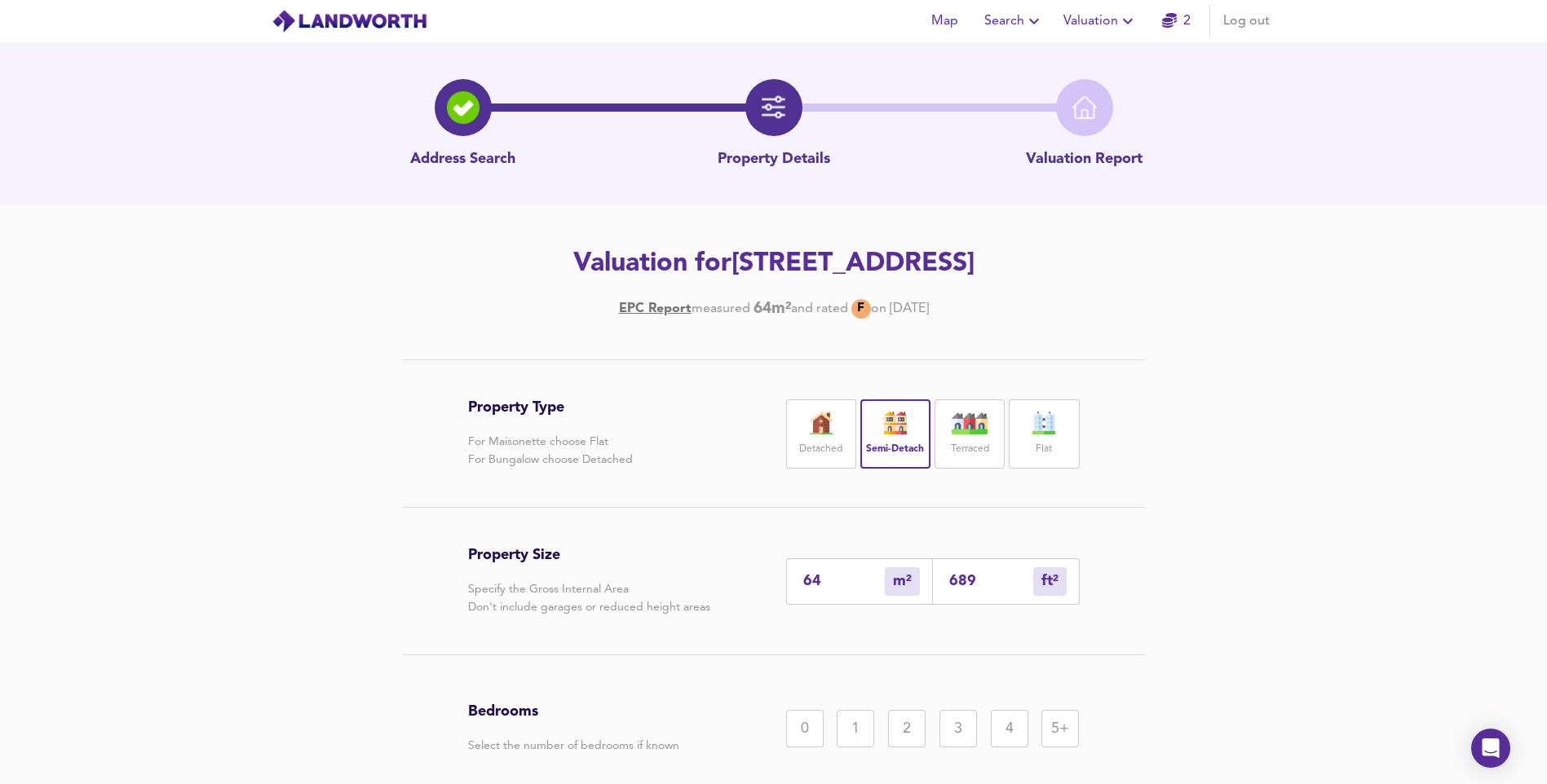
click at [826, 574] on input "64" at bounding box center [844, 581] width 82 height 17
type input "6"
type input "65"
type input "700"
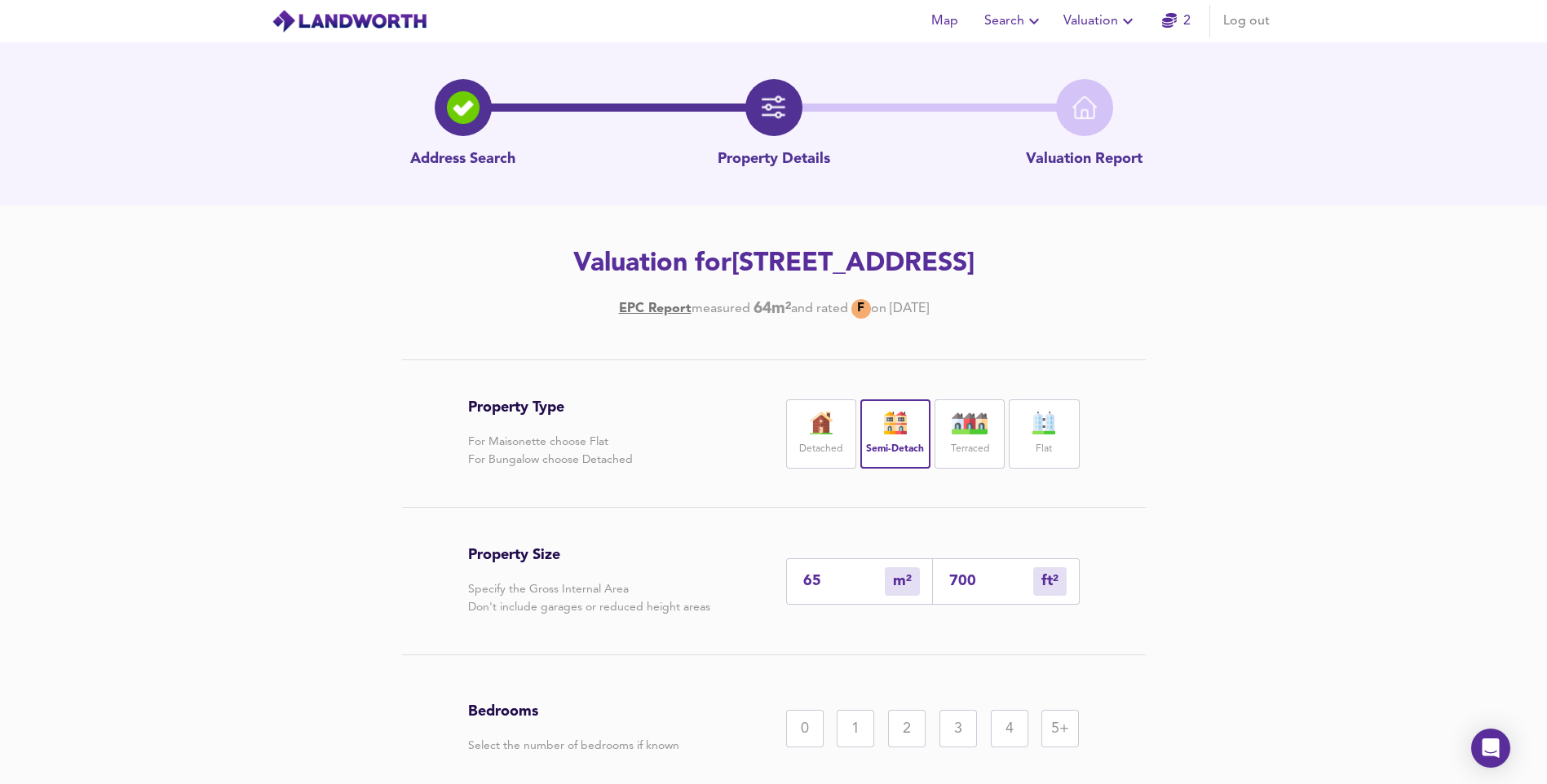
type input "65.5"
type input "705"
type input "65.5"
click at [895, 737] on div "2" at bounding box center [906, 728] width 38 height 38
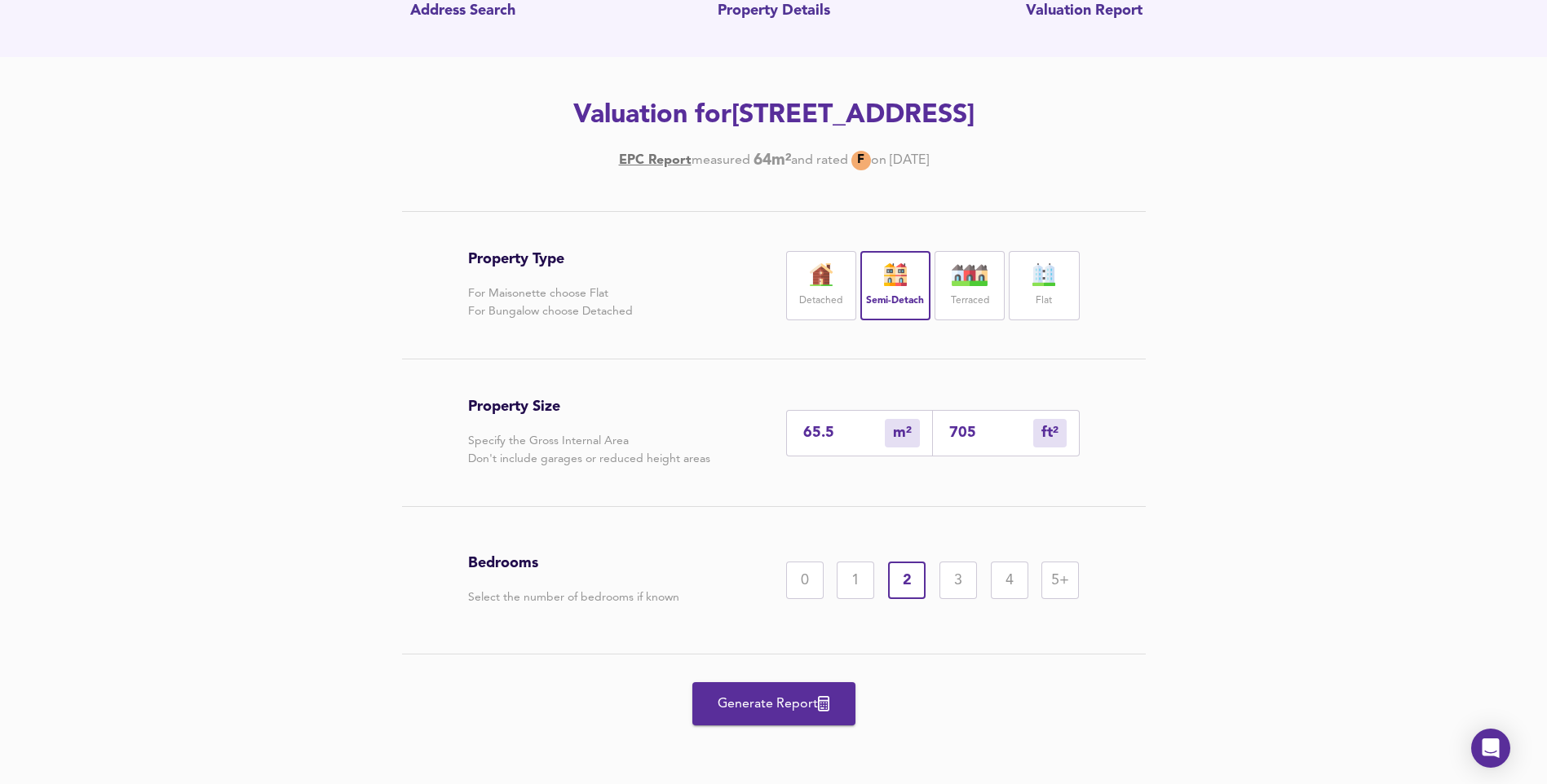
scroll to position [150, 0]
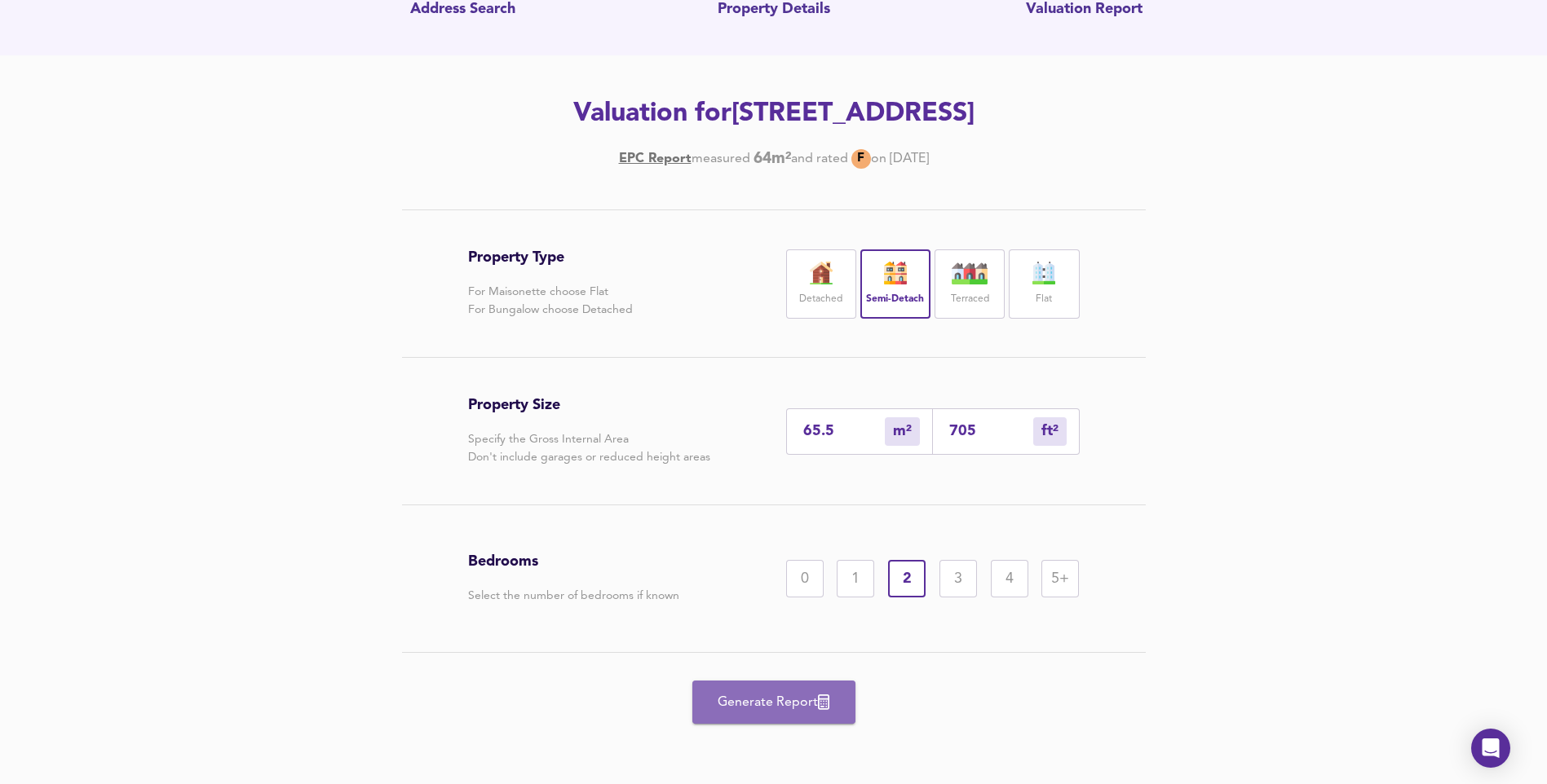
click at [746, 715] on button "Generate Report" at bounding box center [774, 702] width 163 height 43
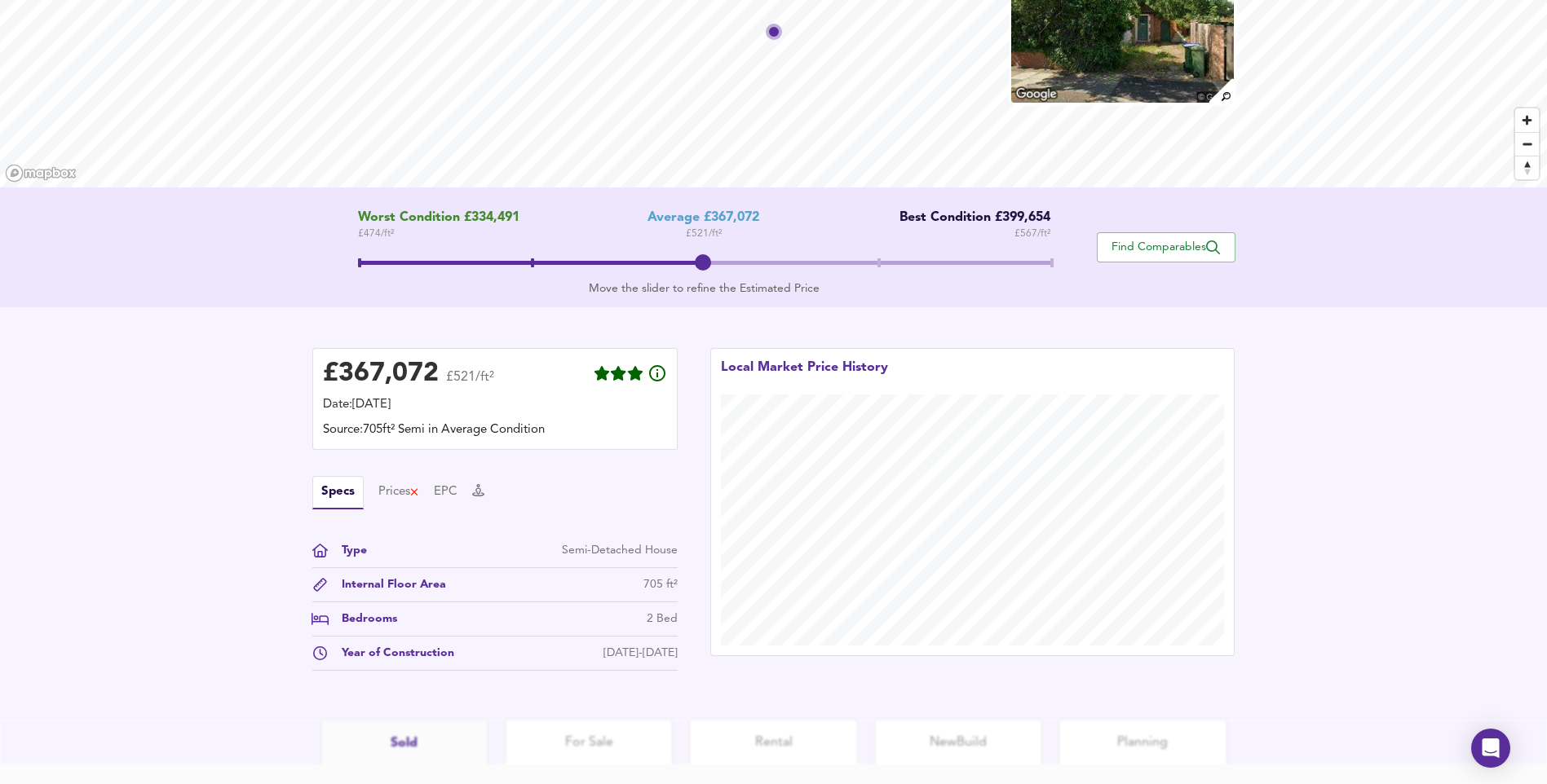
scroll to position [261, 0]
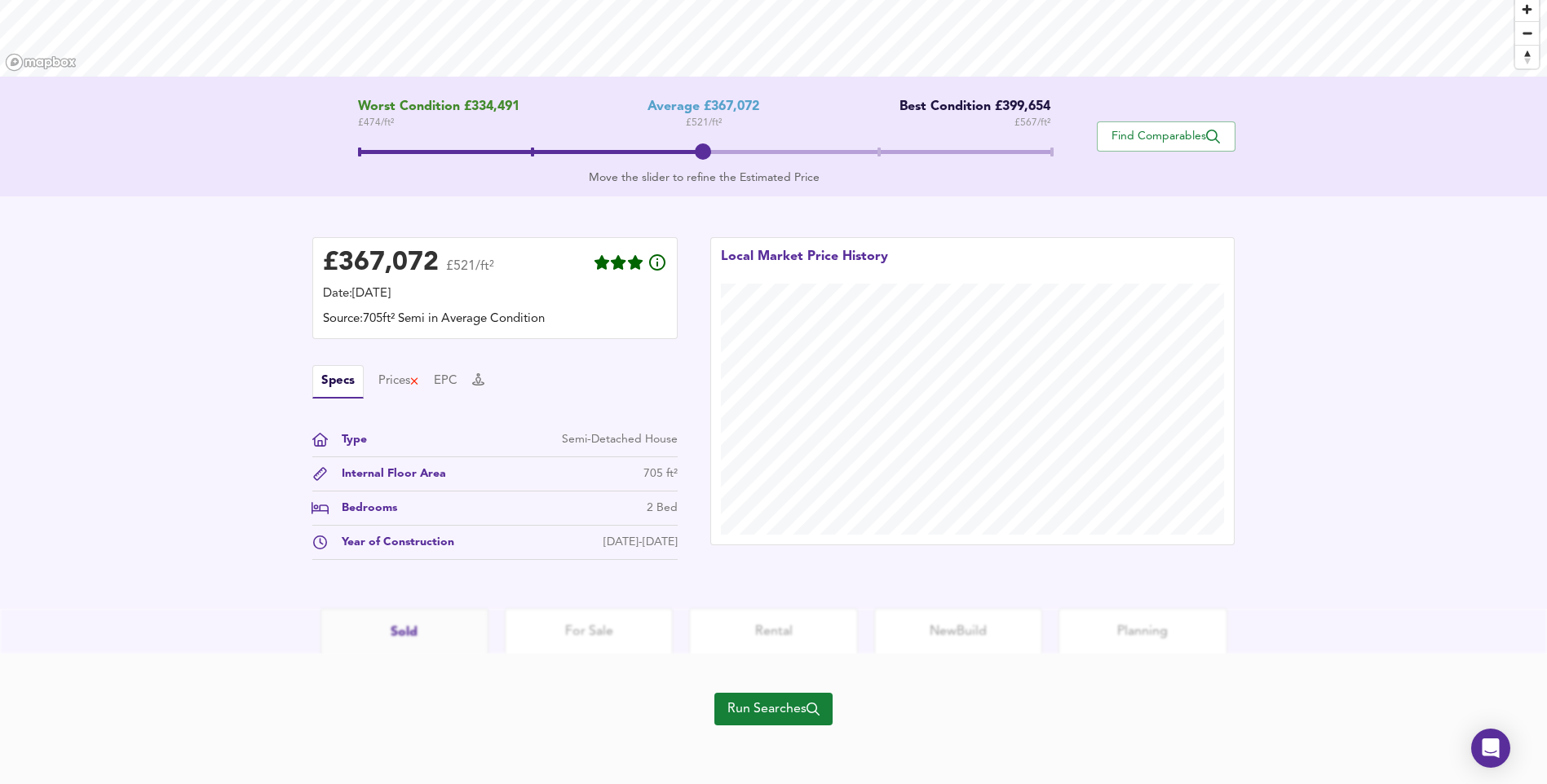
click at [773, 723] on button "Run Searches" at bounding box center [774, 709] width 119 height 33
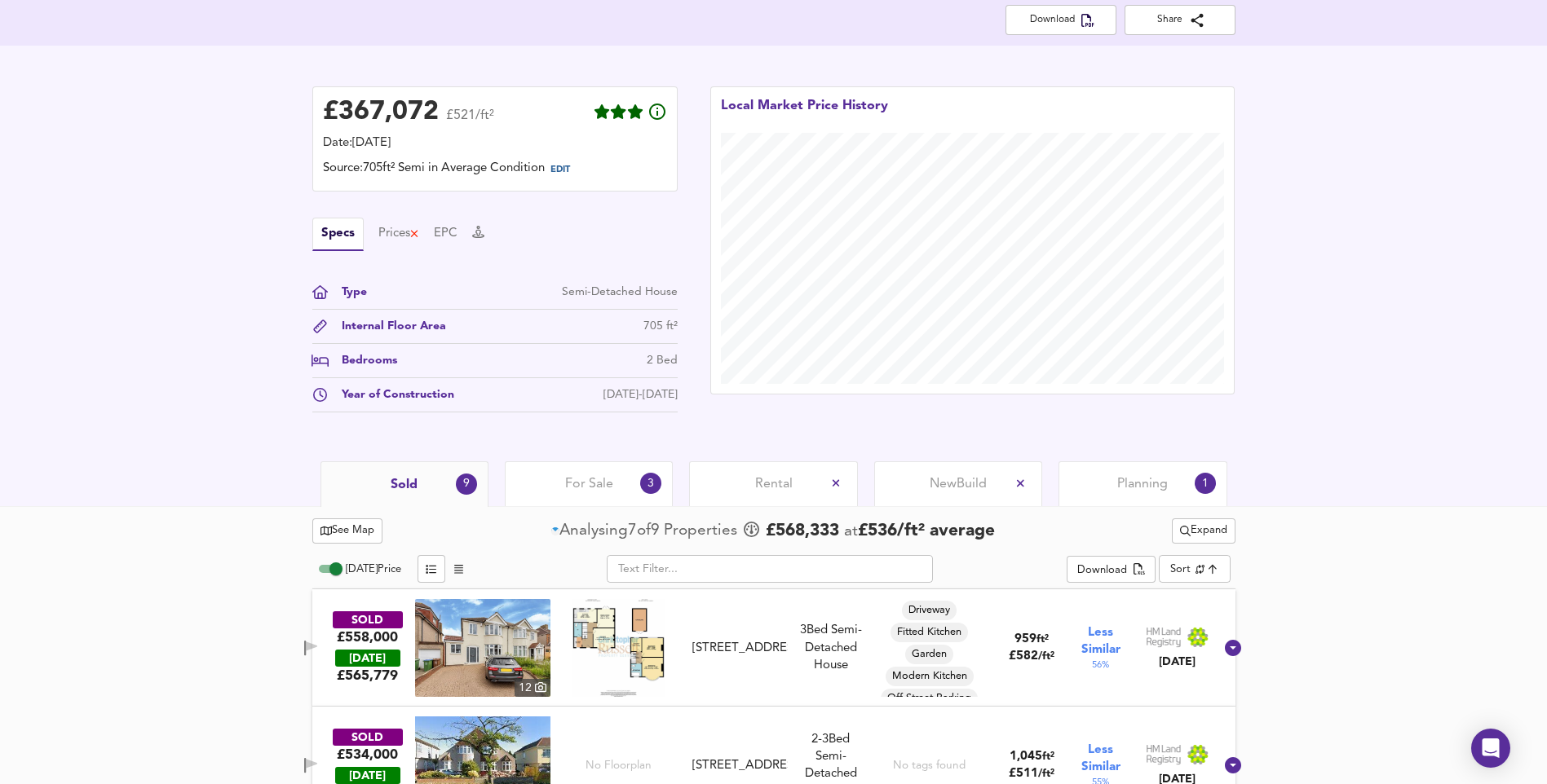
scroll to position [425, 0]
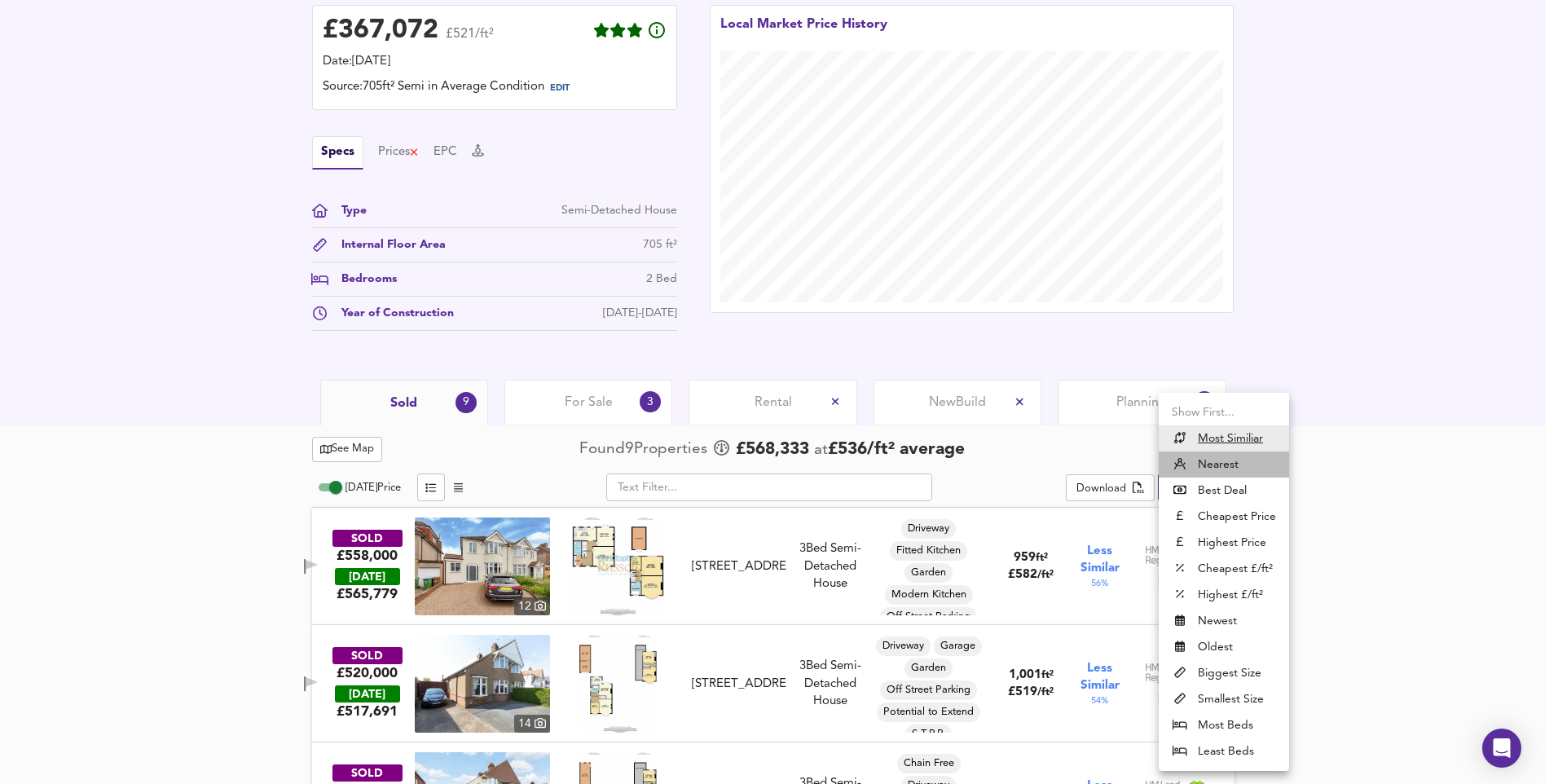
click at [1239, 468] on li "Nearest" at bounding box center [1224, 464] width 130 height 26
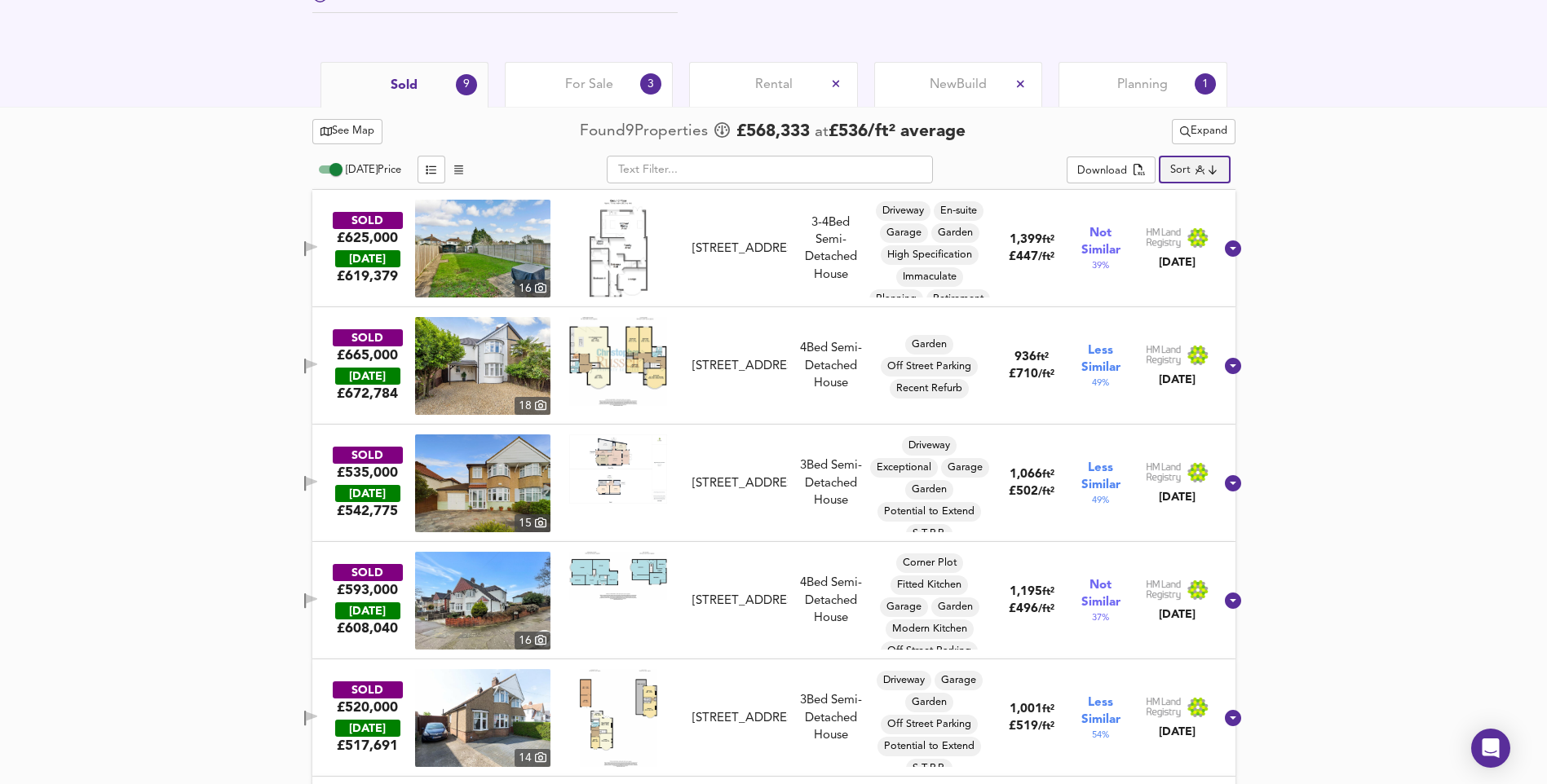
scroll to position [725, 0]
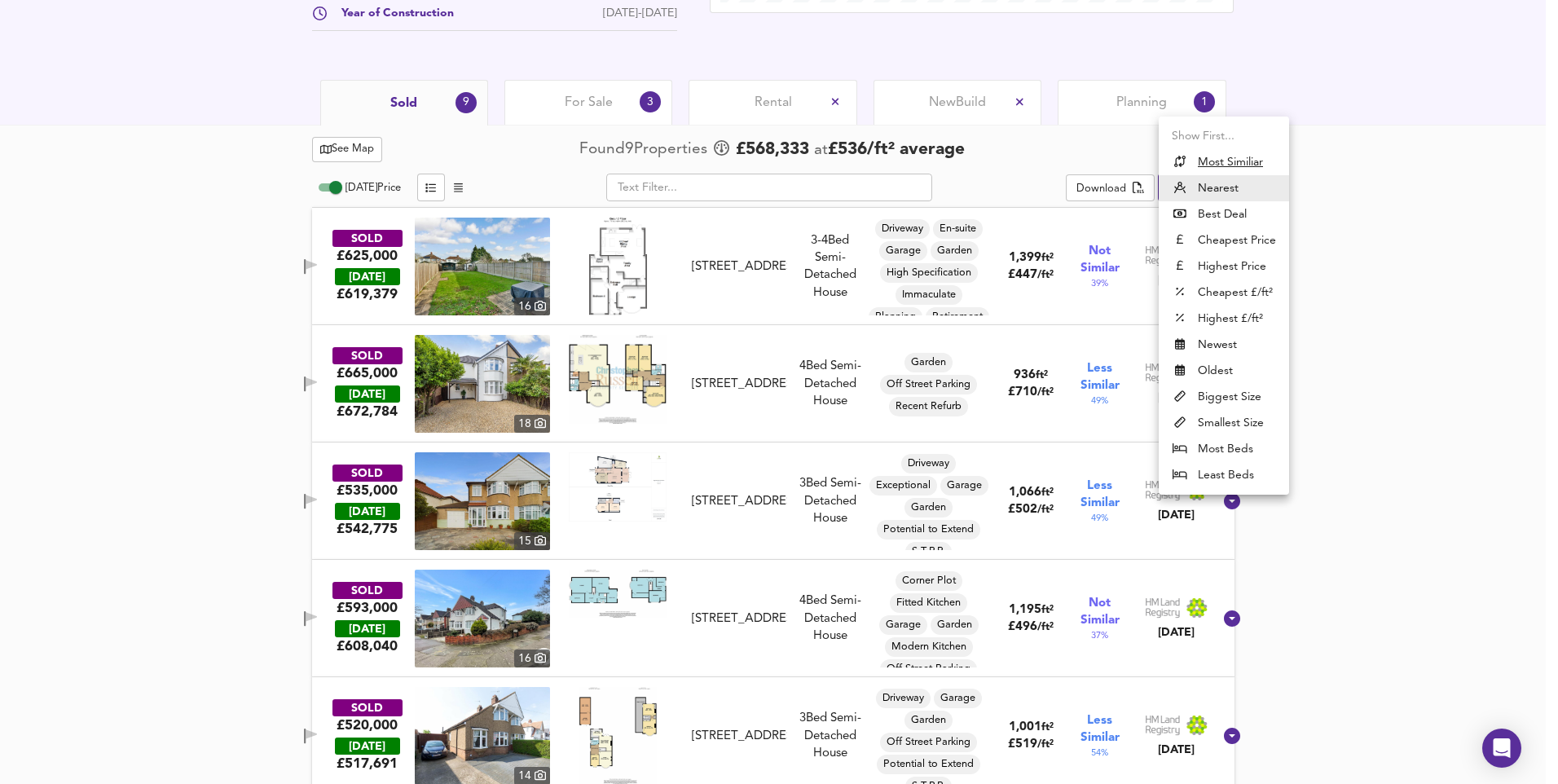
click at [1220, 422] on li "Smallest Size" at bounding box center [1224, 422] width 130 height 26
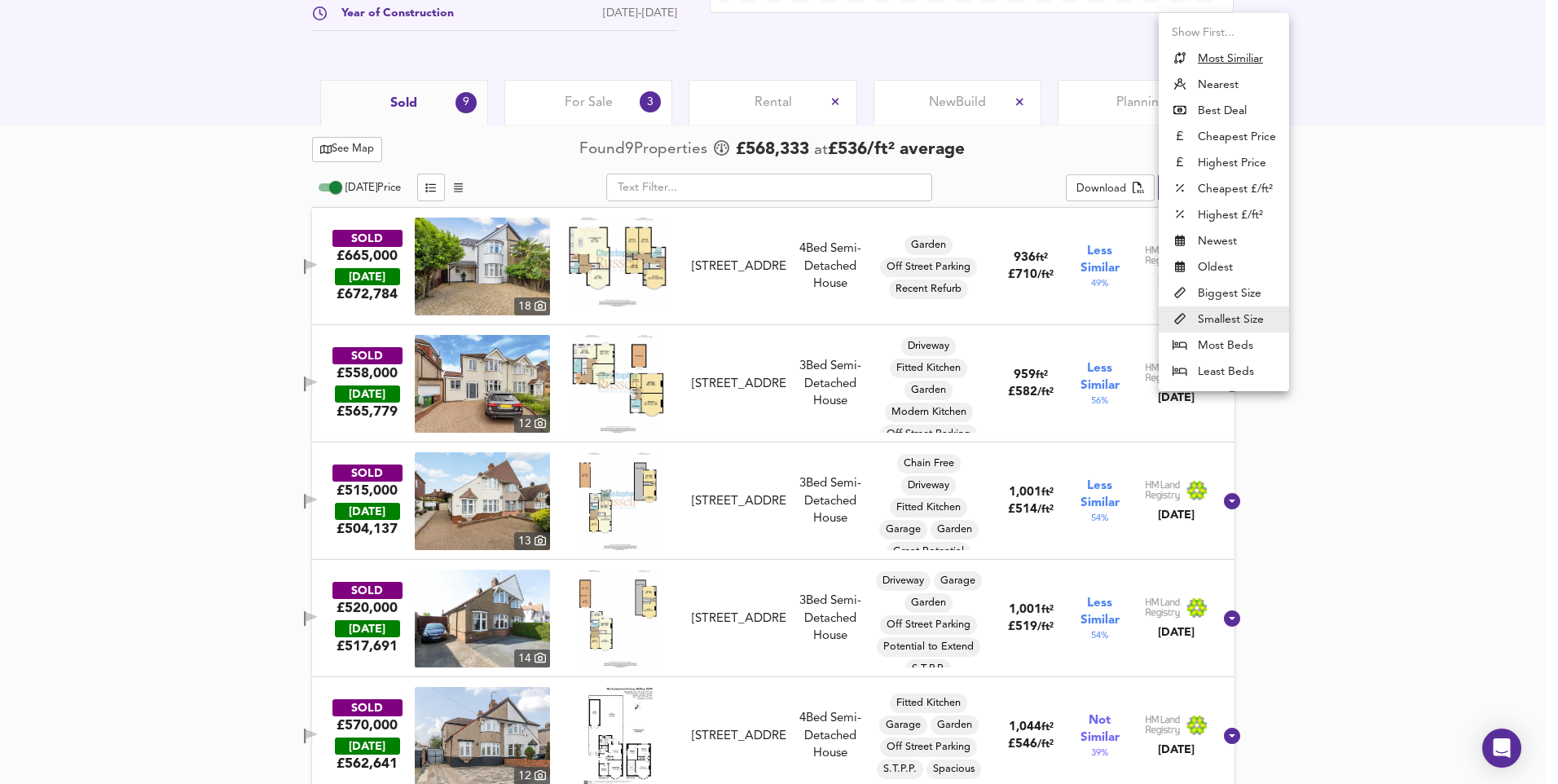
click at [1232, 56] on u "Most Similiar" at bounding box center [1231, 59] width 65 height 17
type input "similarityscore"
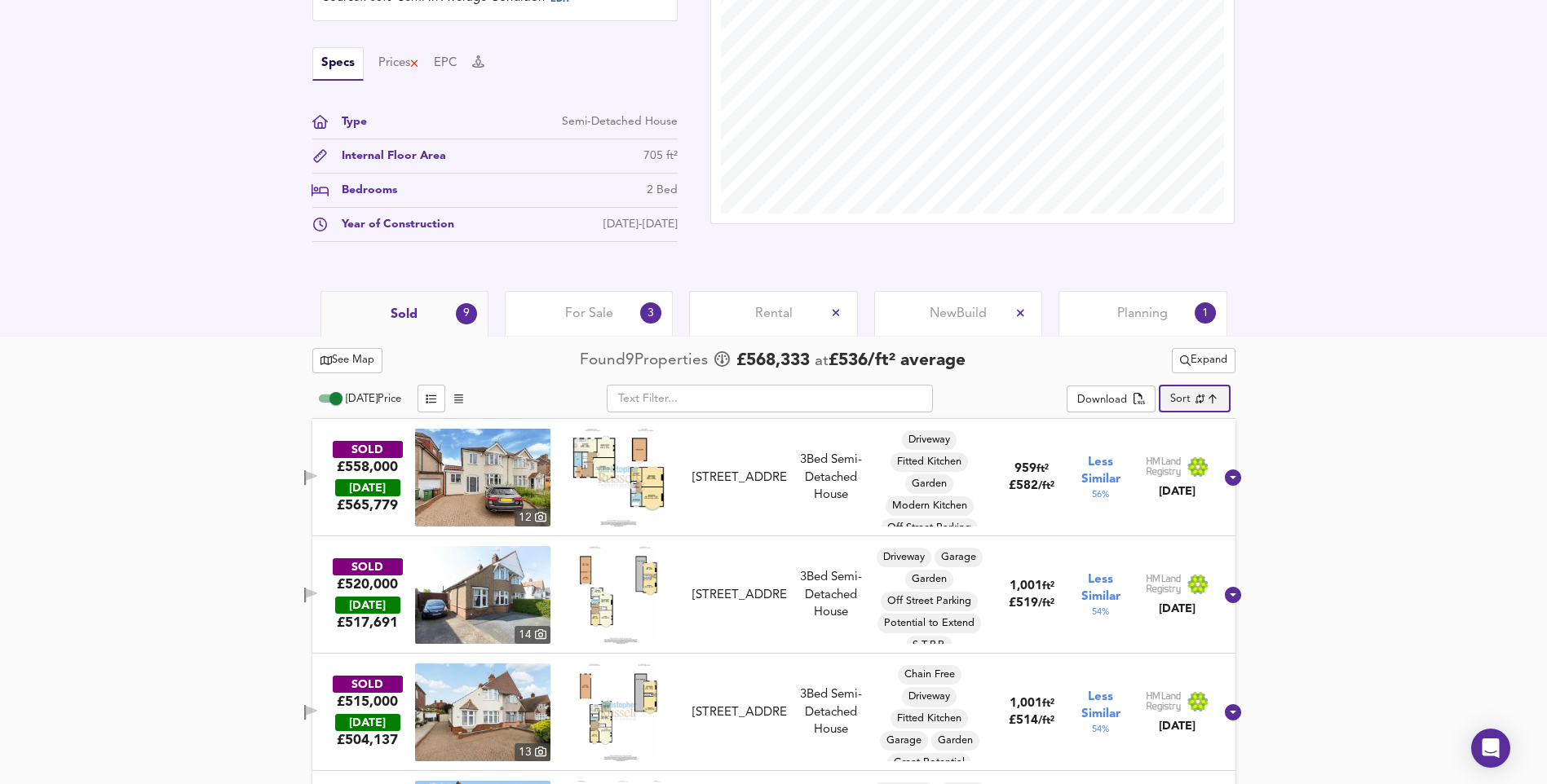
scroll to position [561, 0]
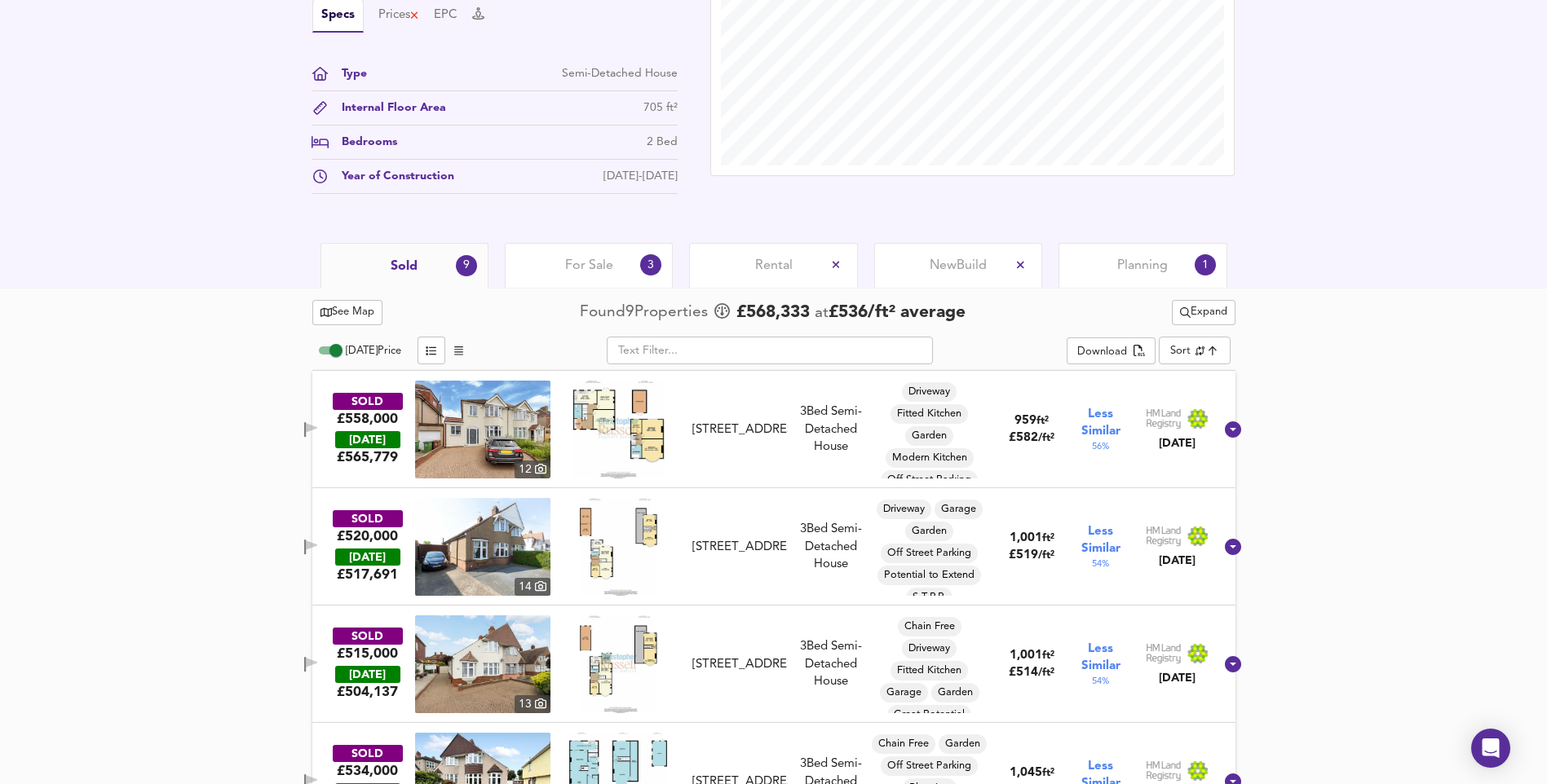
click at [566, 272] on span "For Sale" at bounding box center [589, 265] width 48 height 18
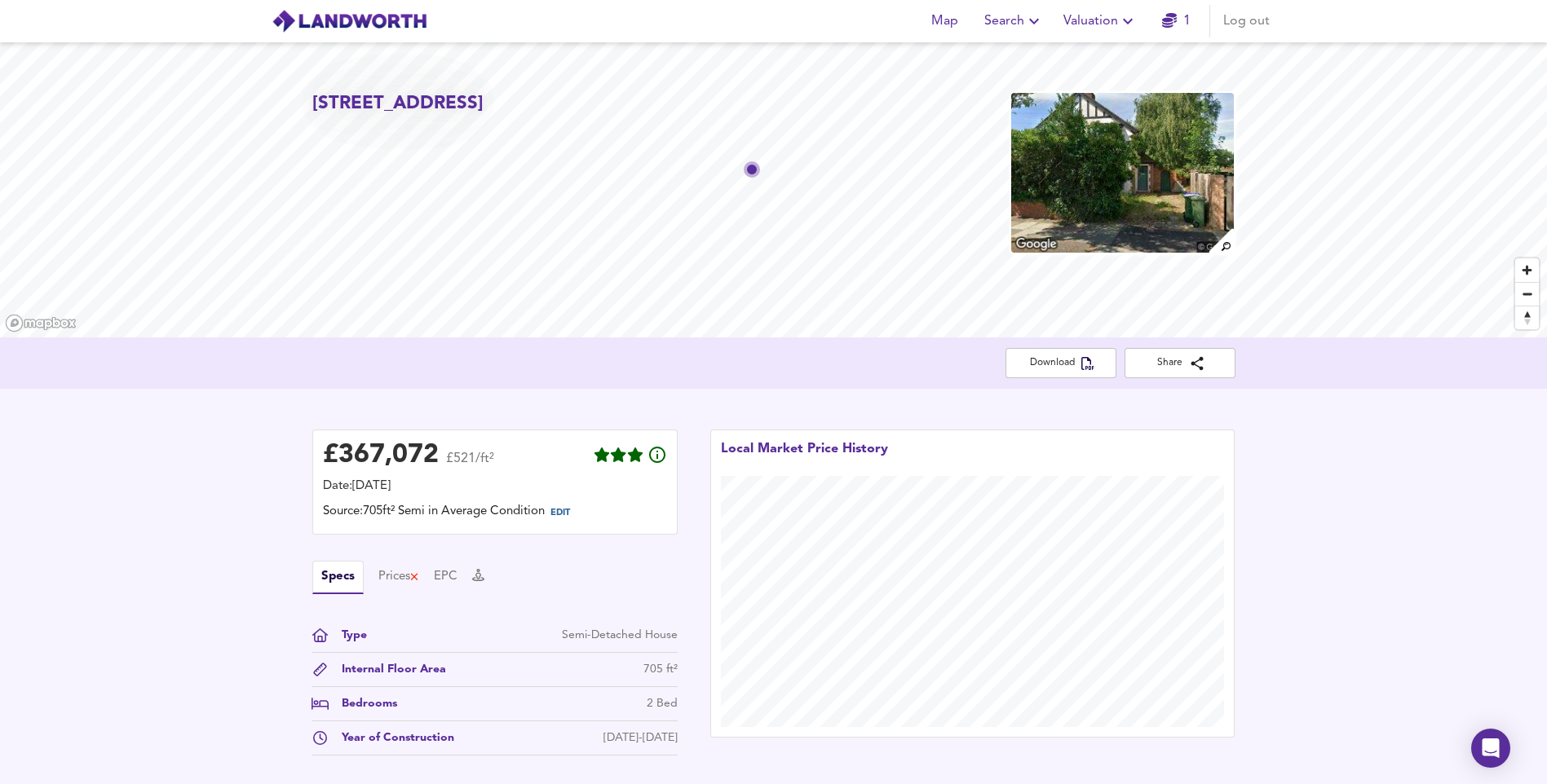
click at [1098, 22] on span "Valuation" at bounding box center [1100, 21] width 74 height 23
click at [1088, 52] on li "New Valuation Report" at bounding box center [1100, 58] width 195 height 29
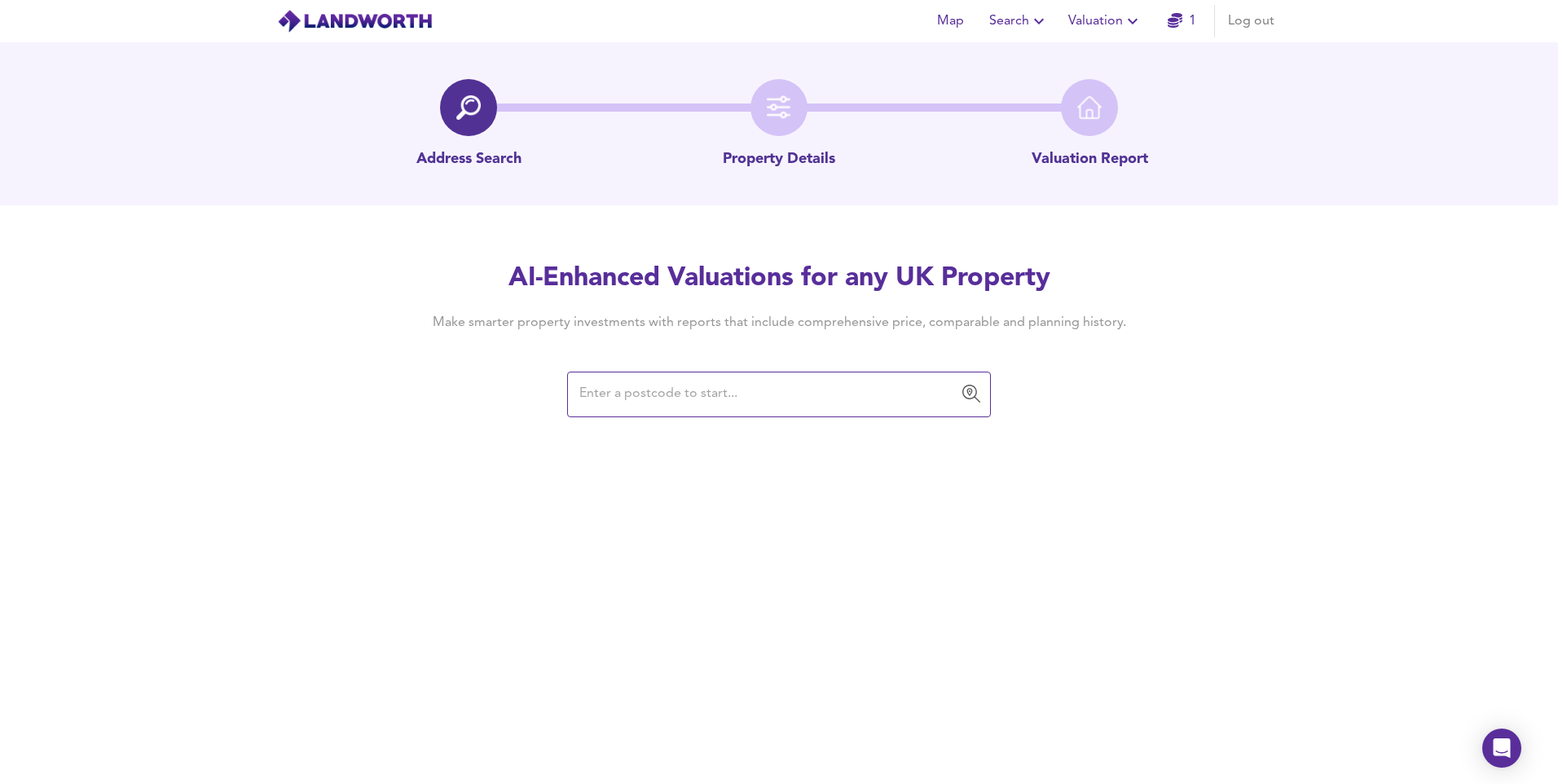
click at [888, 385] on input "text" at bounding box center [766, 394] width 385 height 31
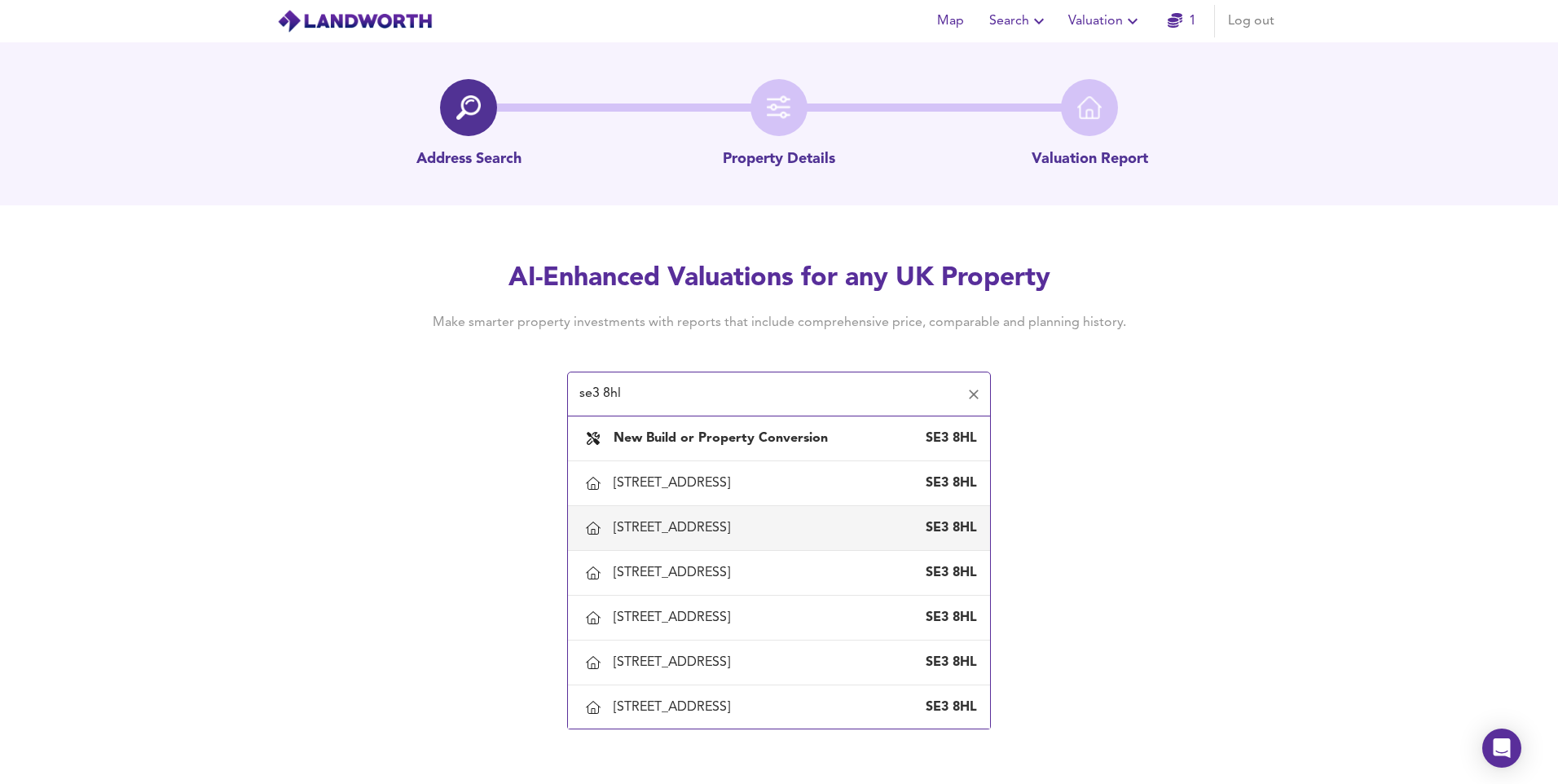
click at [728, 534] on div "57 Holburne Road, Kidbrooke, Greenwich" at bounding box center [675, 528] width 123 height 18
type input "57 Holburne Road, Kidbrooke, Greenwich"
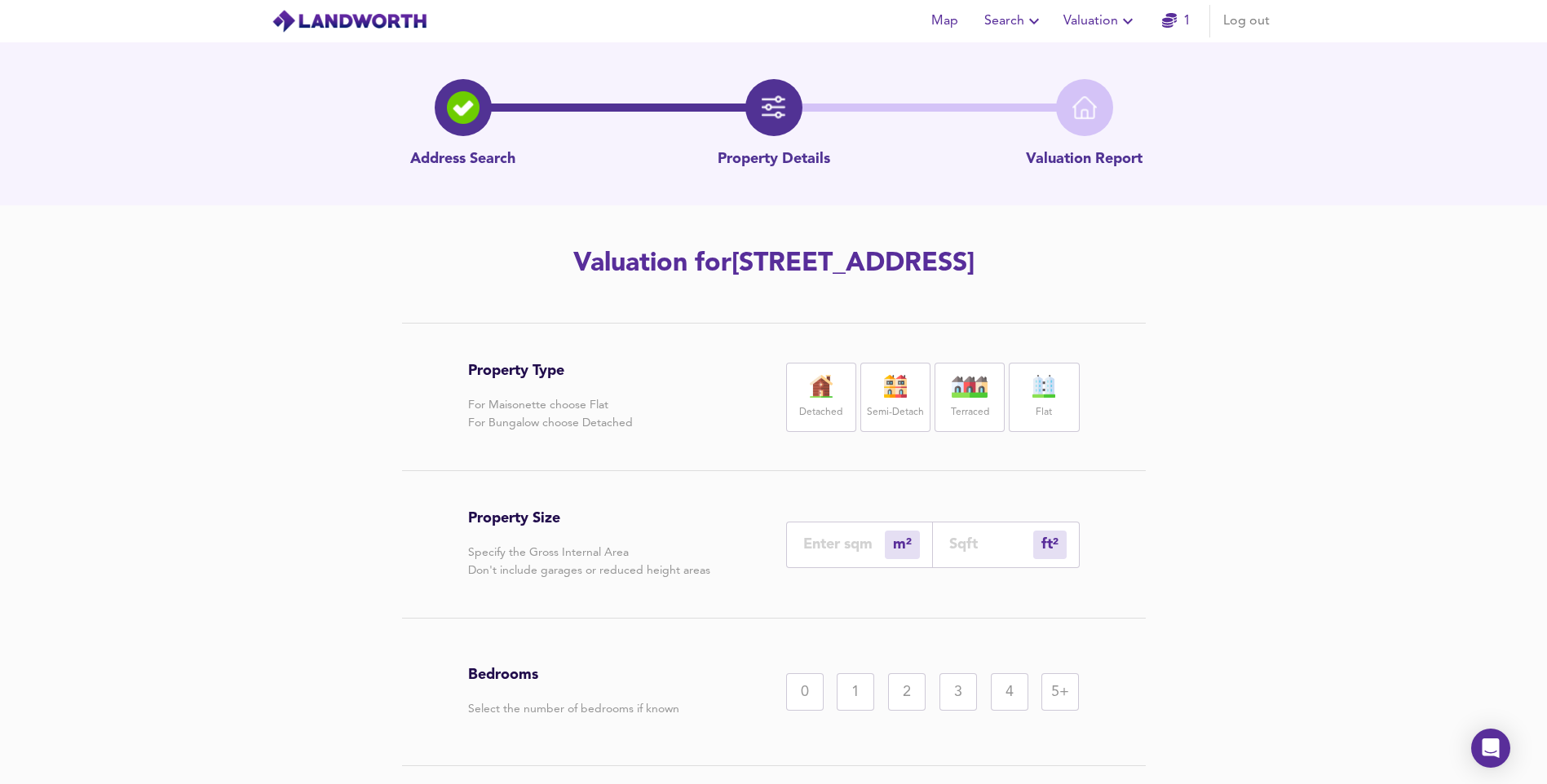
click at [969, 400] on div "Terraced" at bounding box center [970, 397] width 70 height 69
click at [851, 541] on input "number" at bounding box center [844, 544] width 82 height 17
type input "6"
type input "65"
type input "62"
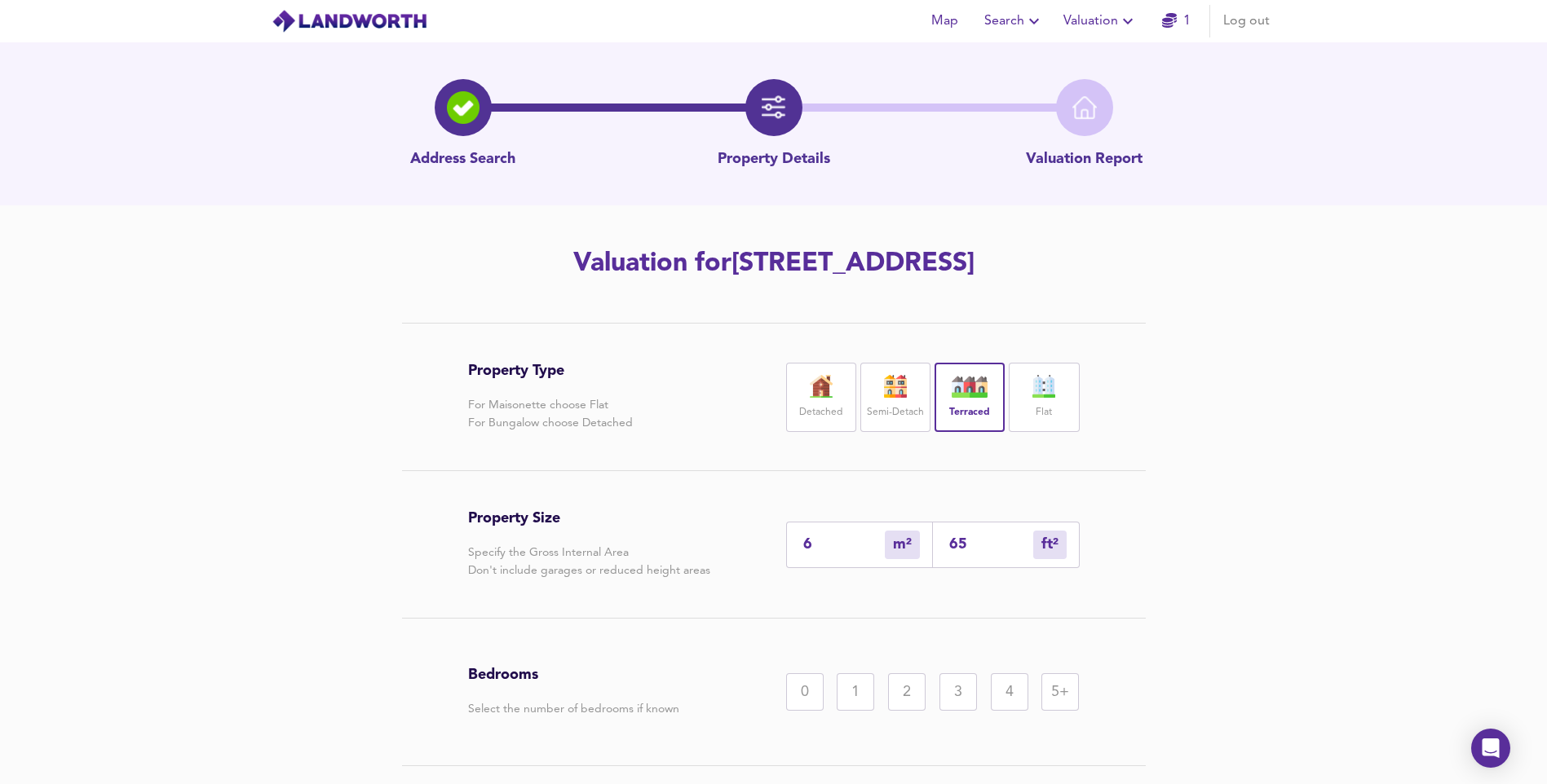
type input "667"
type input "62"
click at [906, 689] on div "2" at bounding box center [906, 691] width 38 height 38
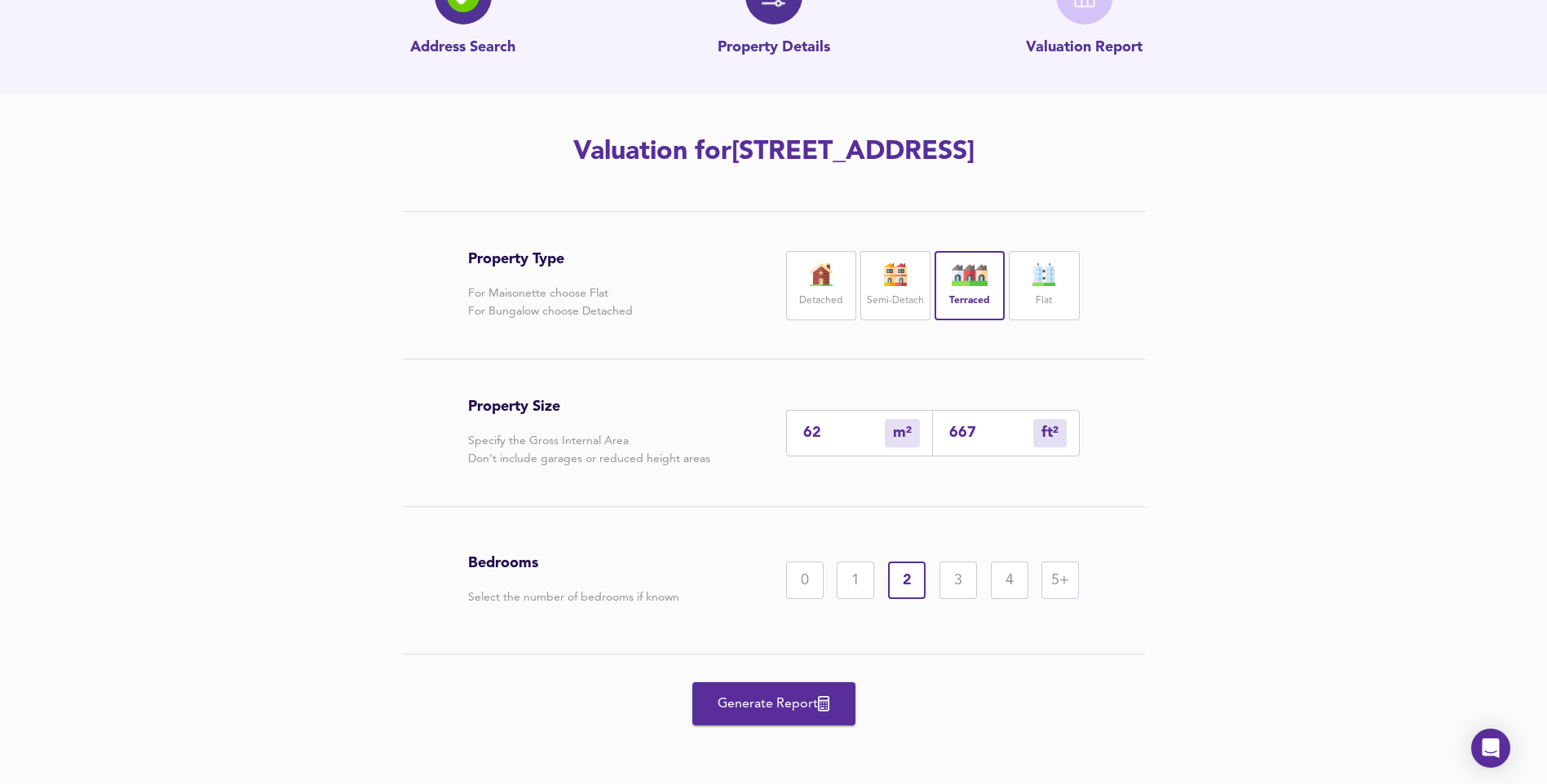
scroll to position [114, 0]
click at [749, 701] on span "Generate Report" at bounding box center [774, 702] width 130 height 23
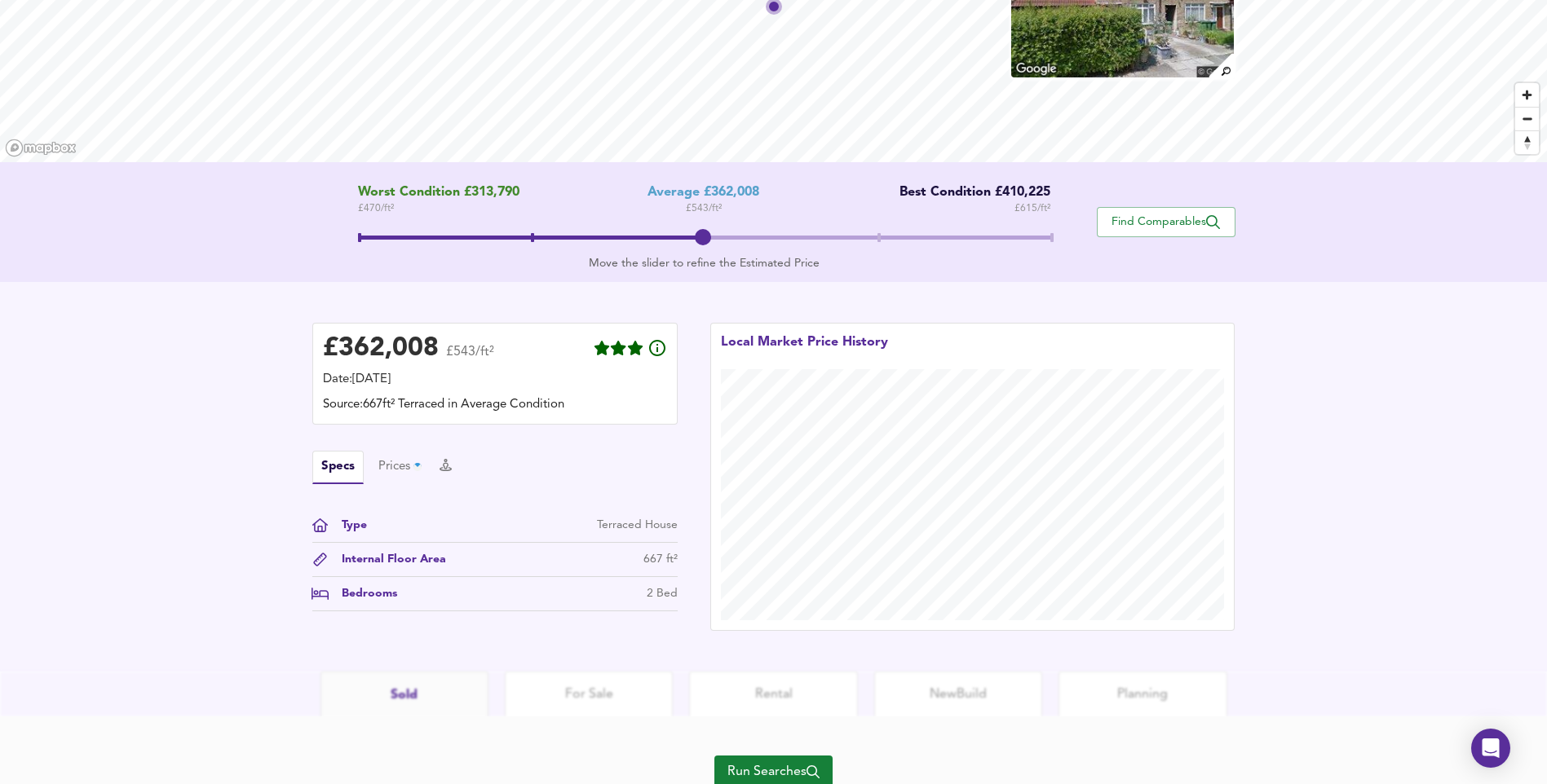
scroll to position [238, 0]
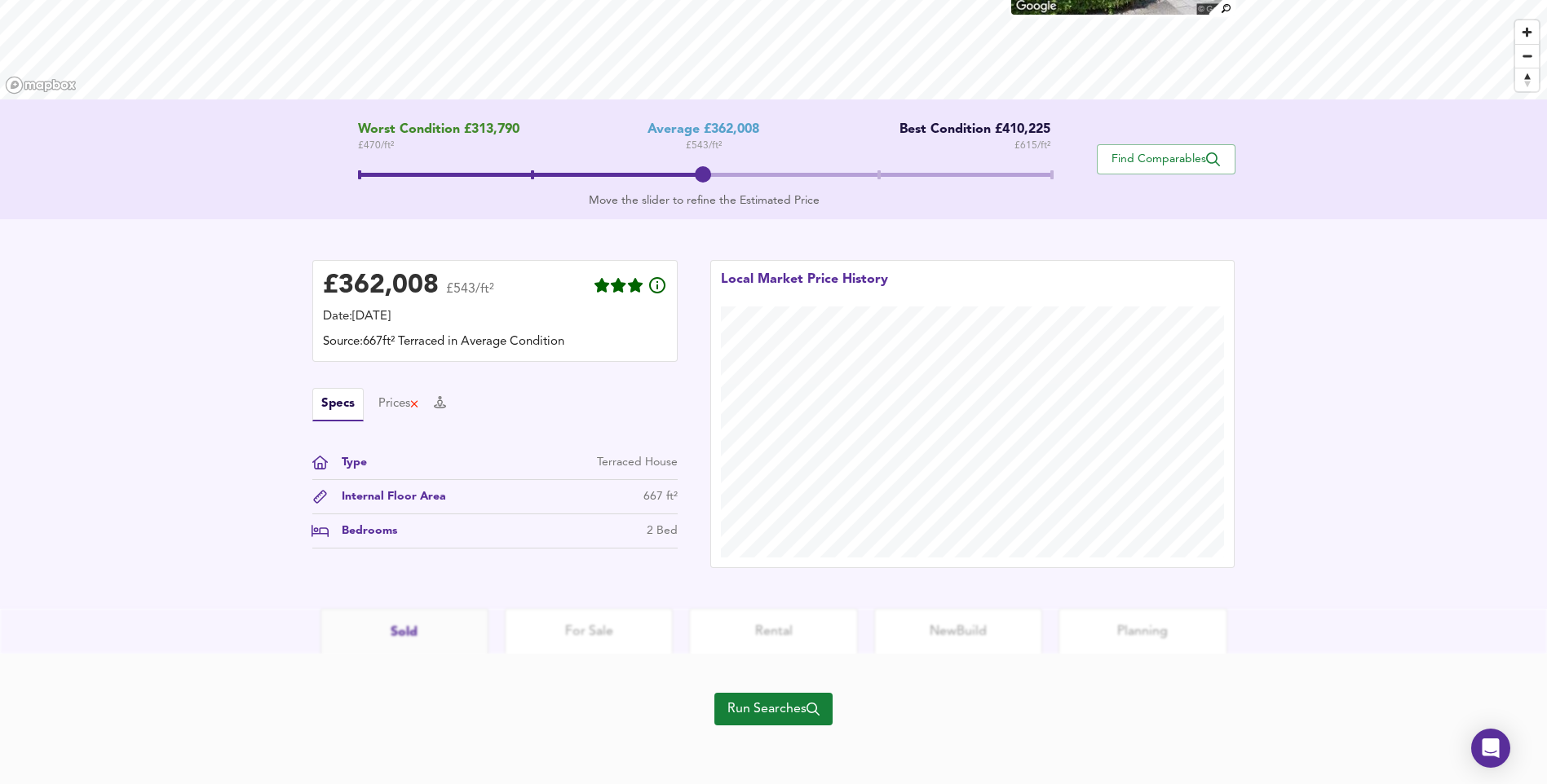
click at [784, 712] on span "Run Searches" at bounding box center [774, 708] width 92 height 23
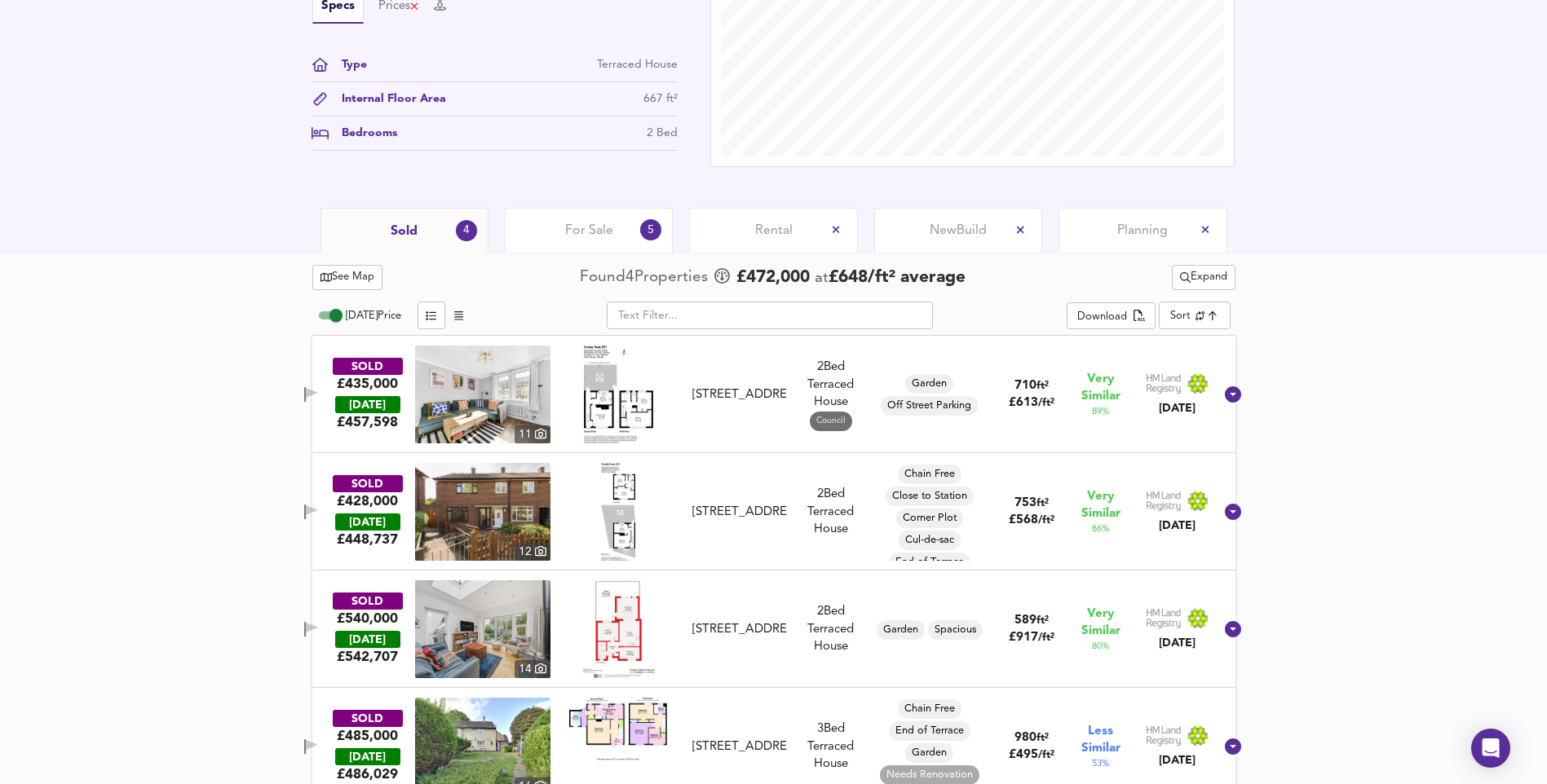
scroll to position [599, 0]
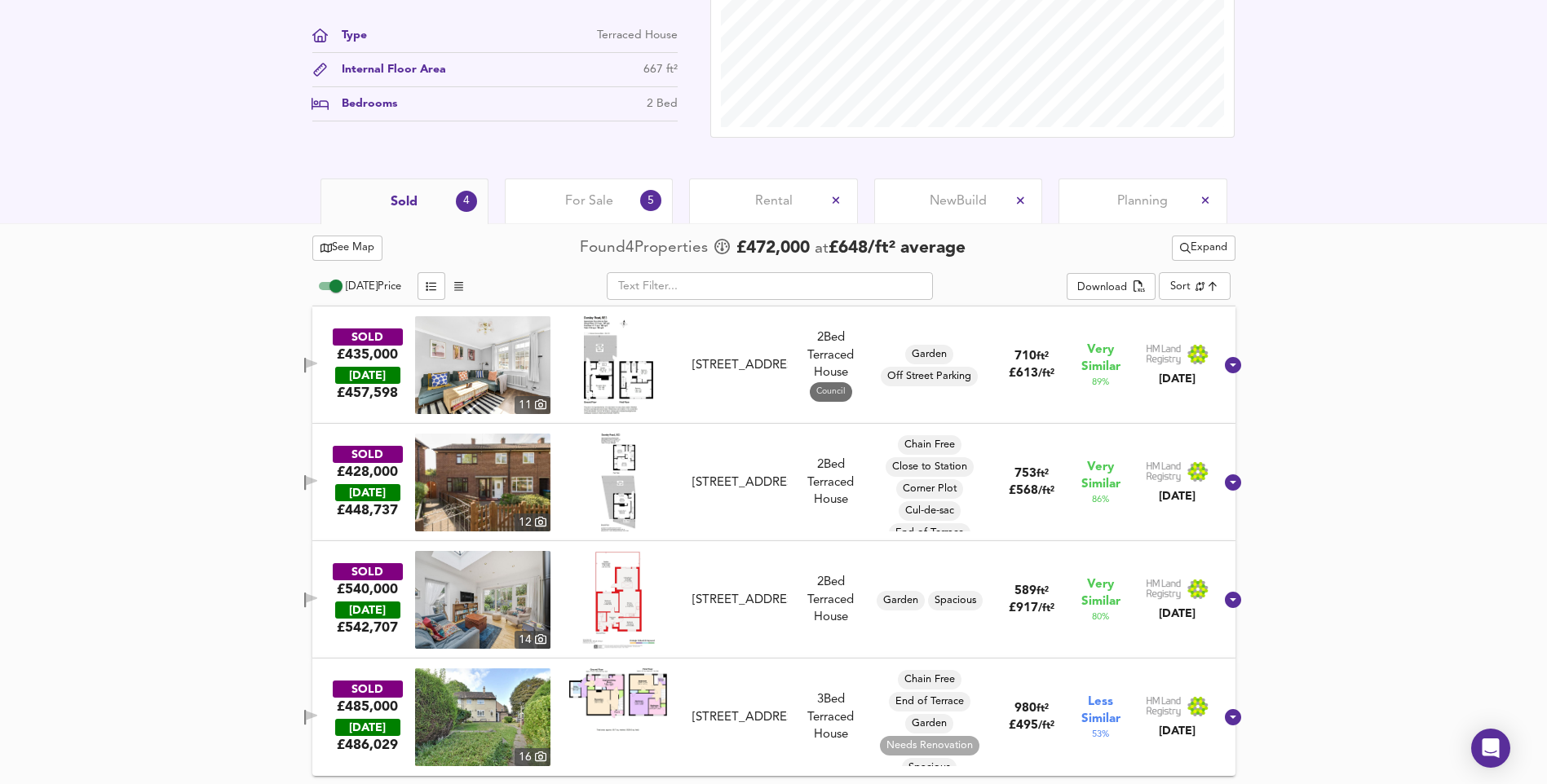
click at [483, 599] on img at bounding box center [483, 599] width 135 height 98
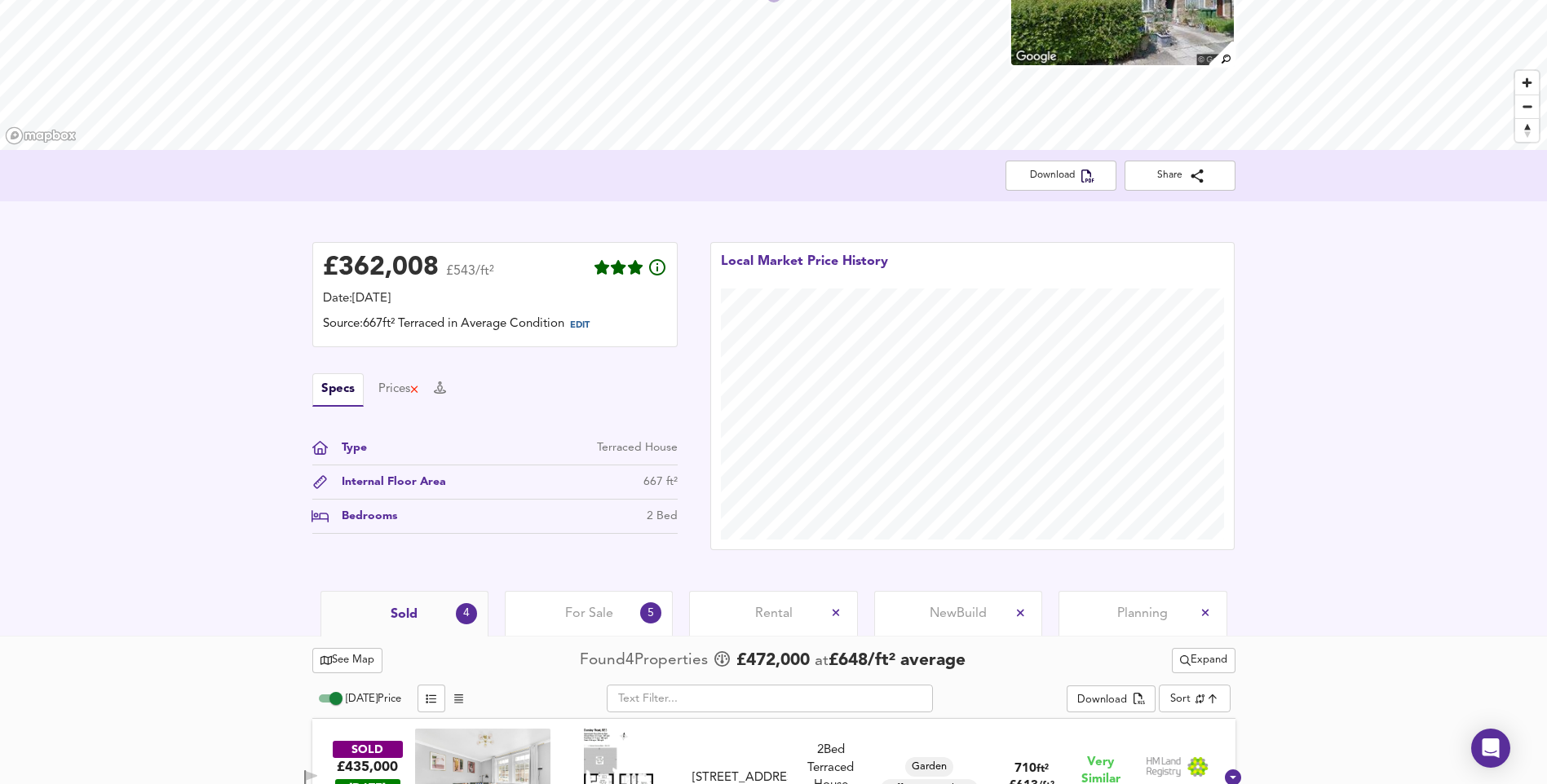
scroll to position [0, 0]
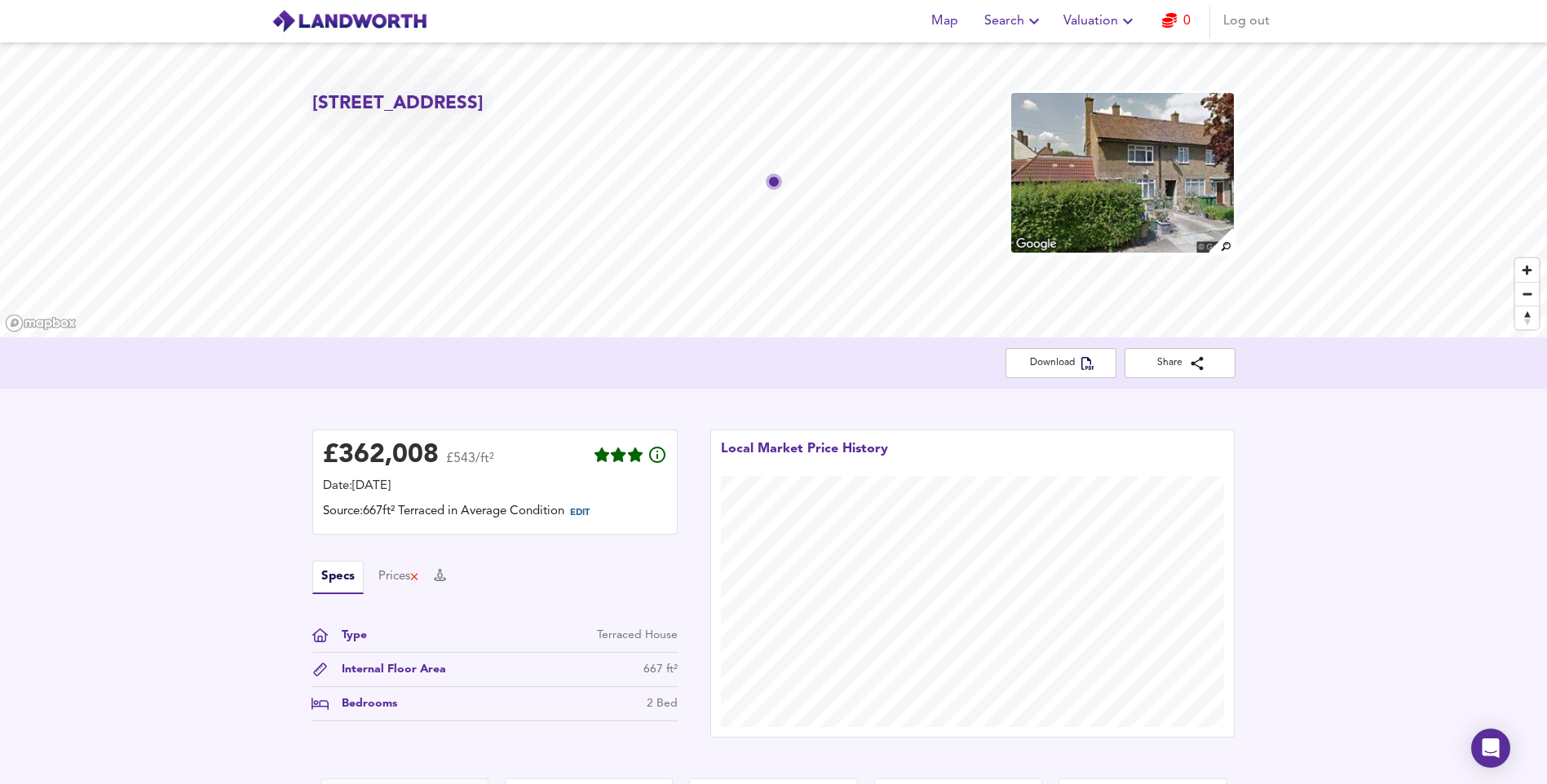
click at [1235, 23] on span "Log out" at bounding box center [1246, 21] width 47 height 23
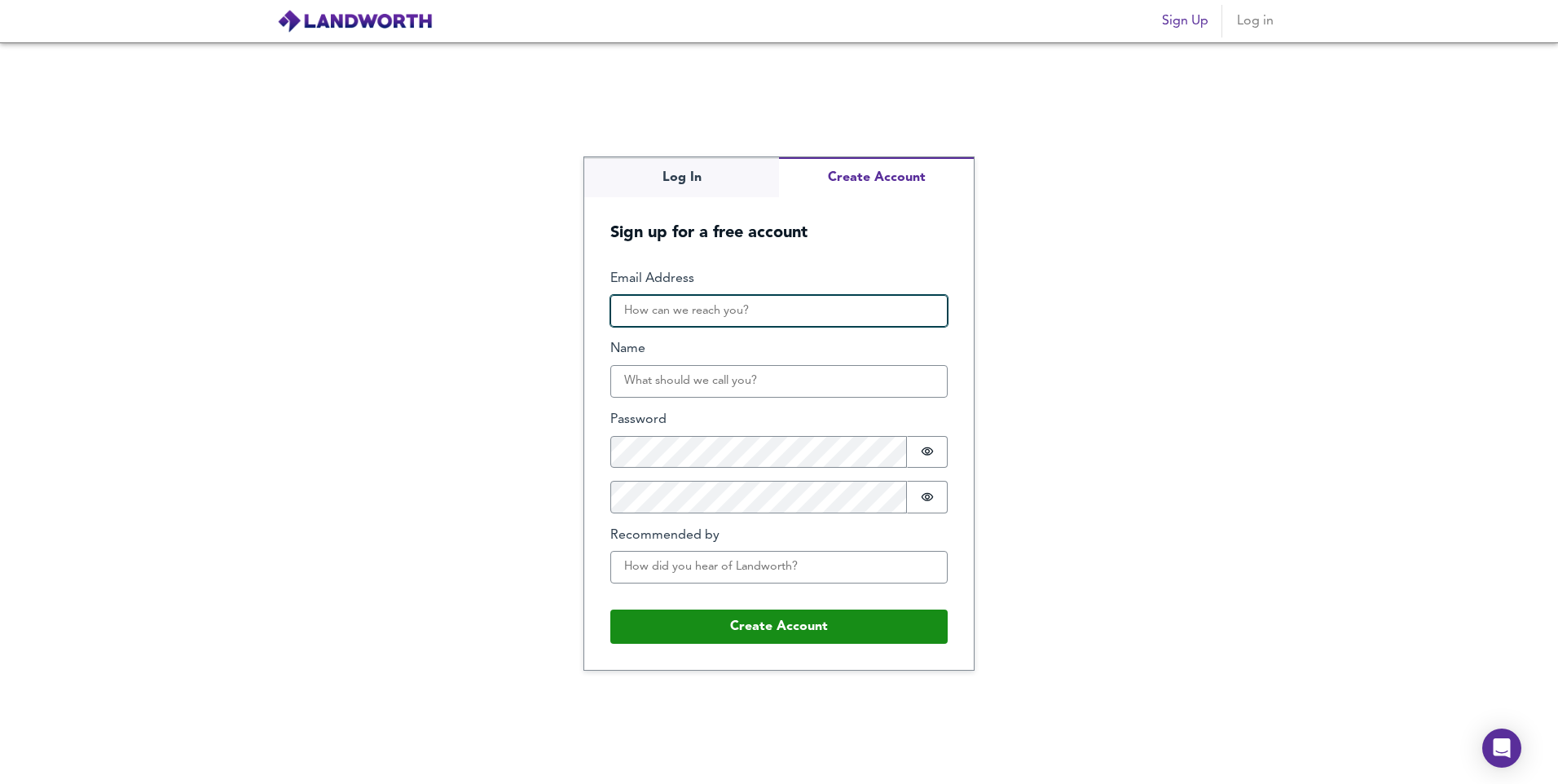
click at [802, 316] on input "Email Address" at bounding box center [779, 311] width 337 height 33
type input "[EMAIL_ADDRESS][DOMAIN_NAME]"
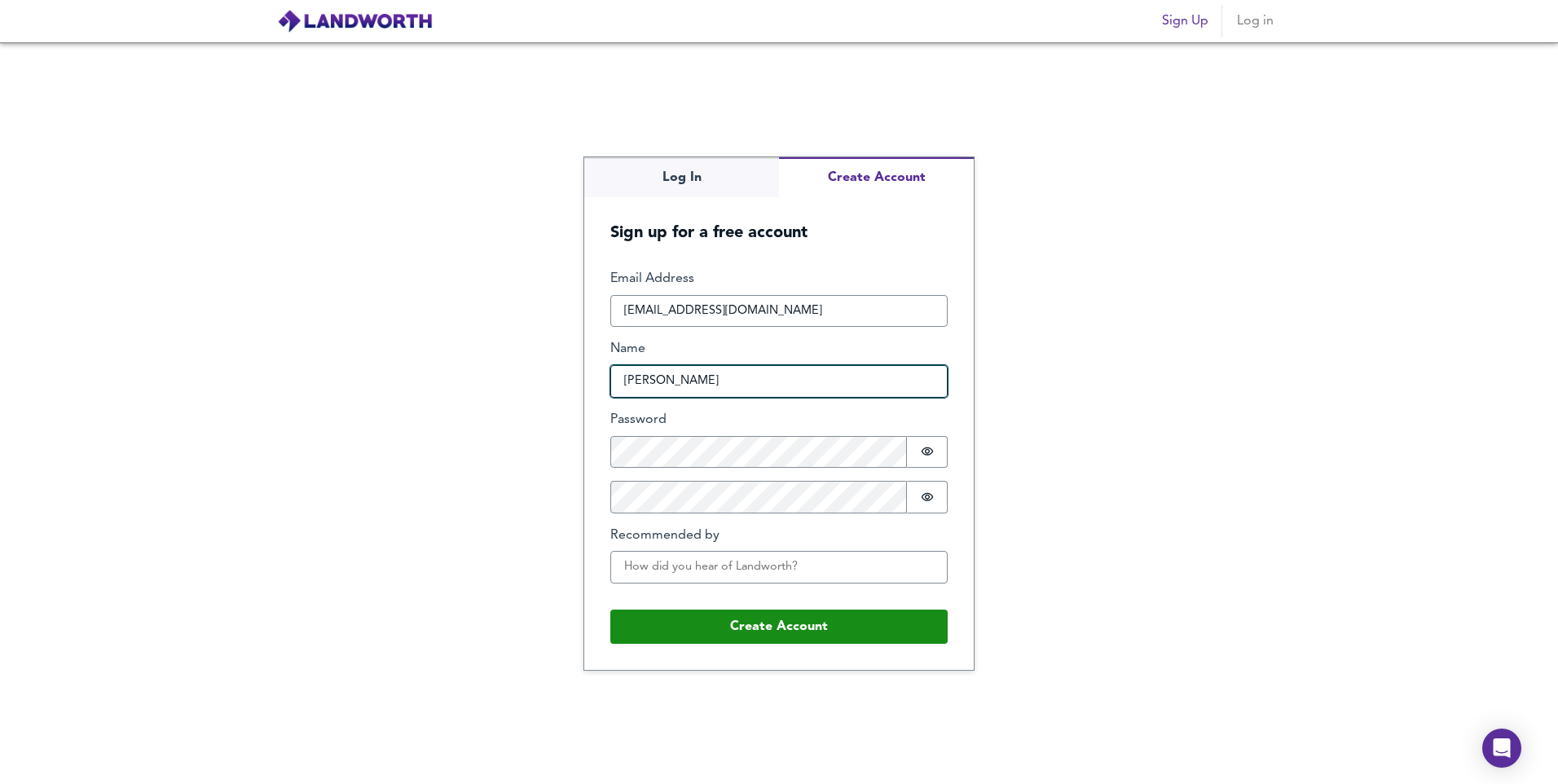
type input "[PERSON_NAME]"
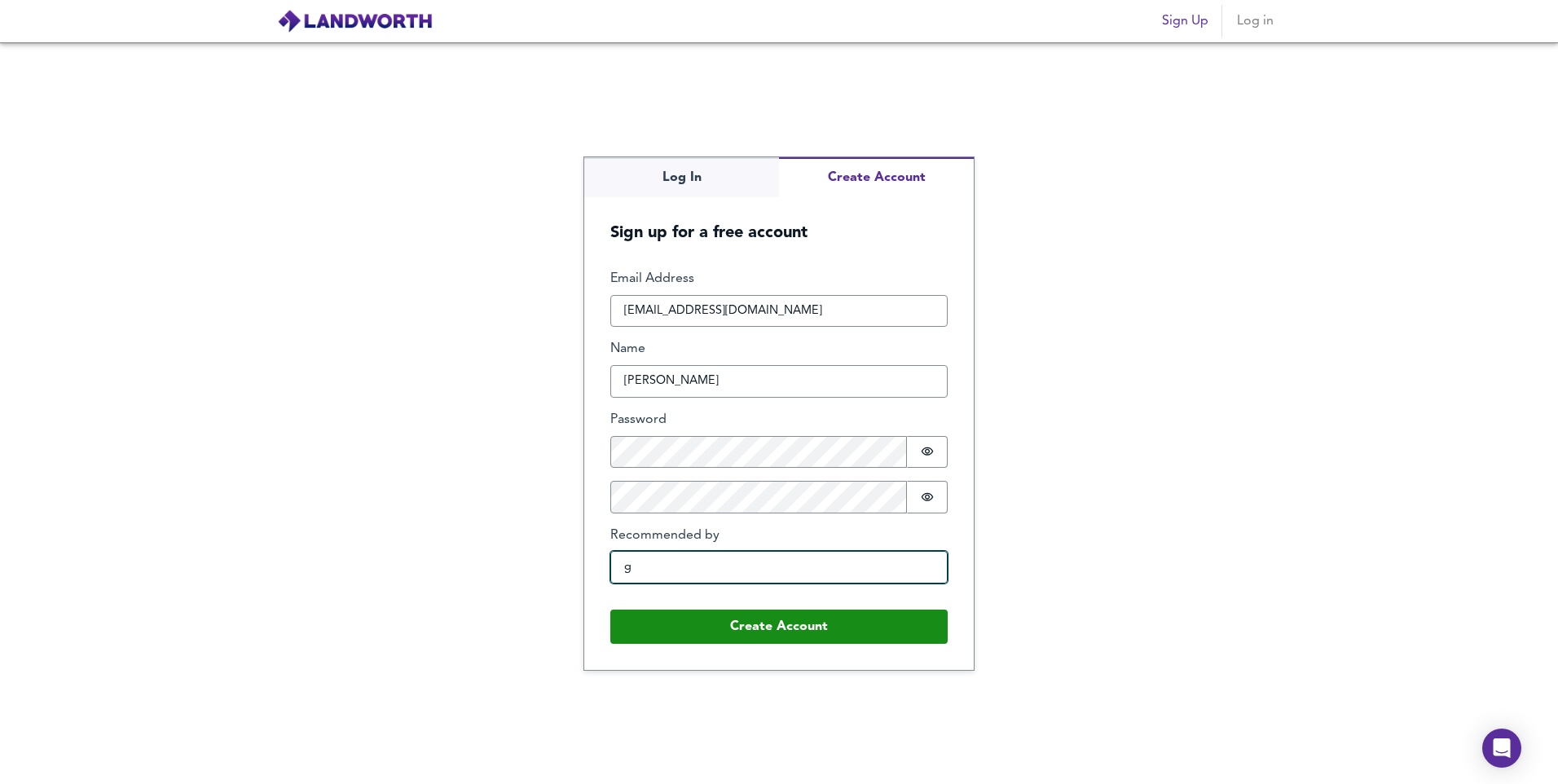
type input "g"
click at [610, 609] on button "Create Account" at bounding box center [779, 626] width 337 height 34
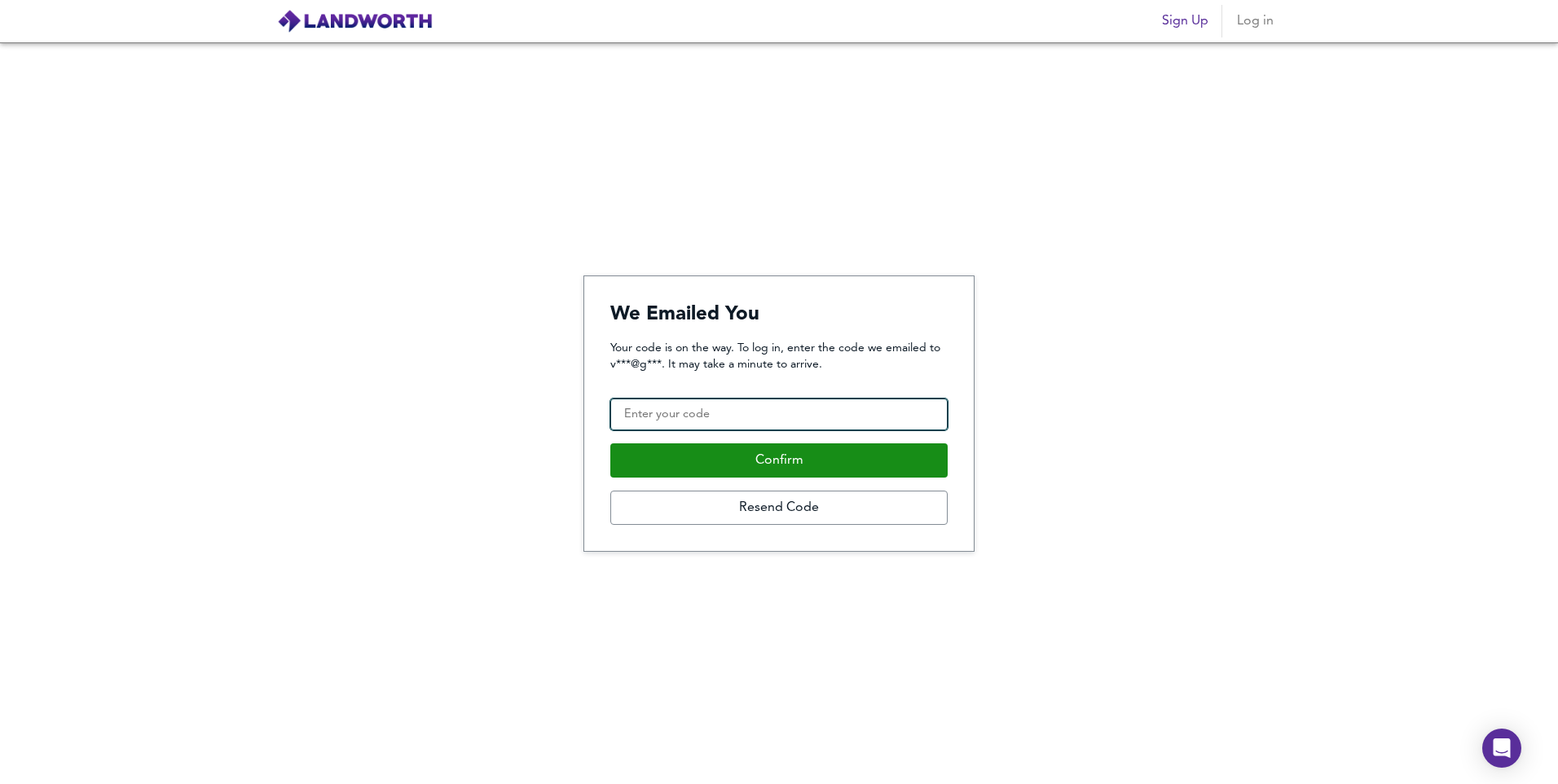
click at [855, 403] on input "Confirmation Code" at bounding box center [779, 414] width 337 height 33
type input "753067"
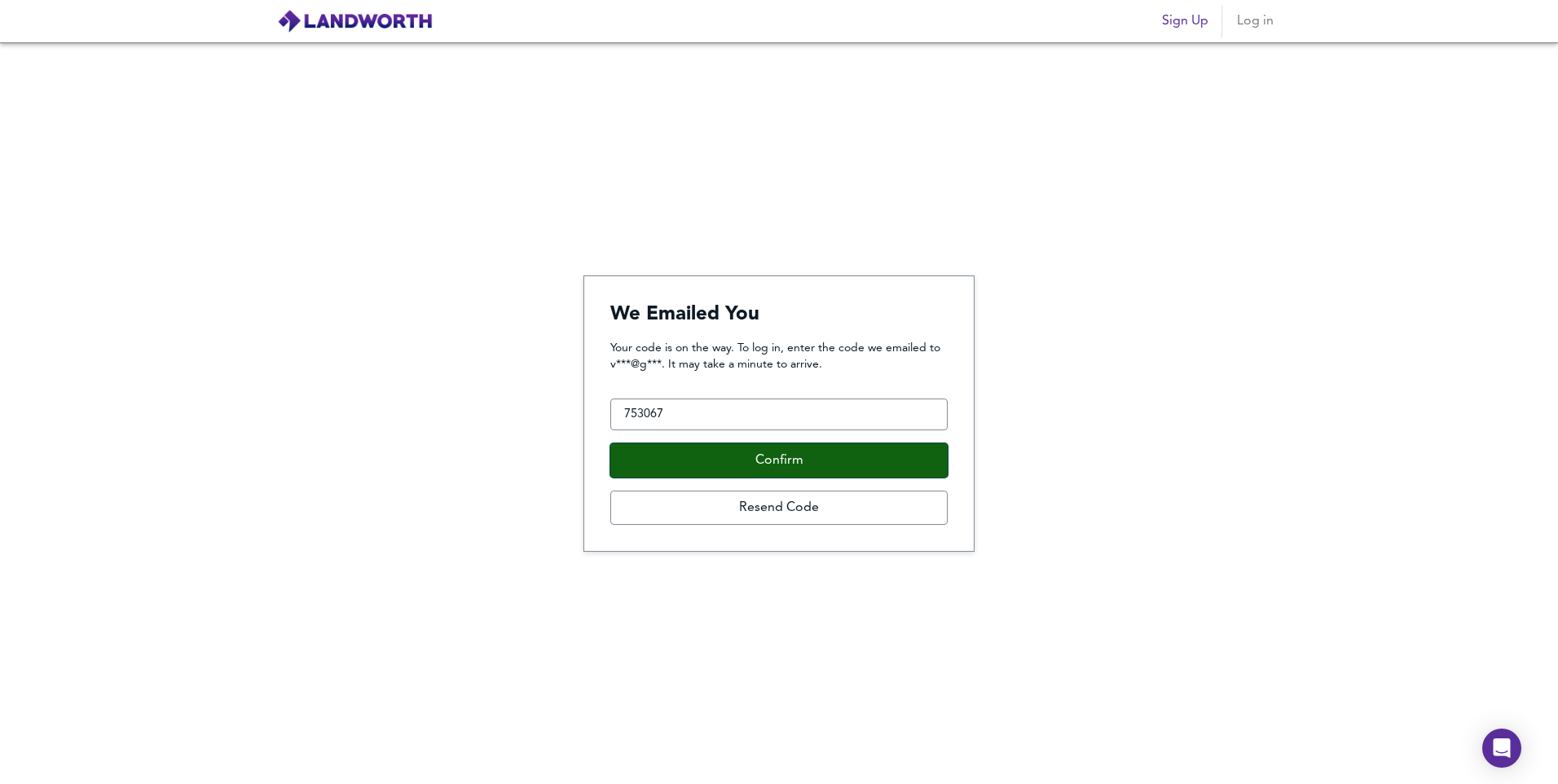
click at [834, 468] on button "Confirm" at bounding box center [779, 460] width 337 height 34
